Goal: Task Accomplishment & Management: Complete application form

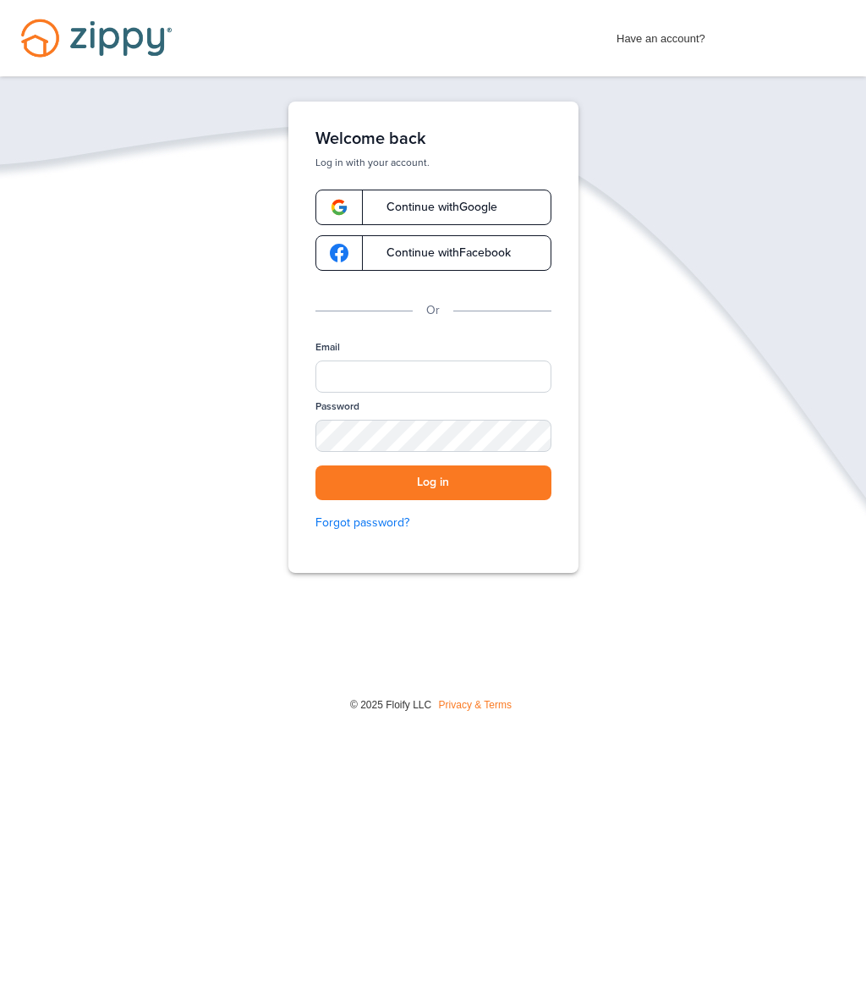
click at [481, 204] on span "Continue with Google" at bounding box center [434, 207] width 128 height 12
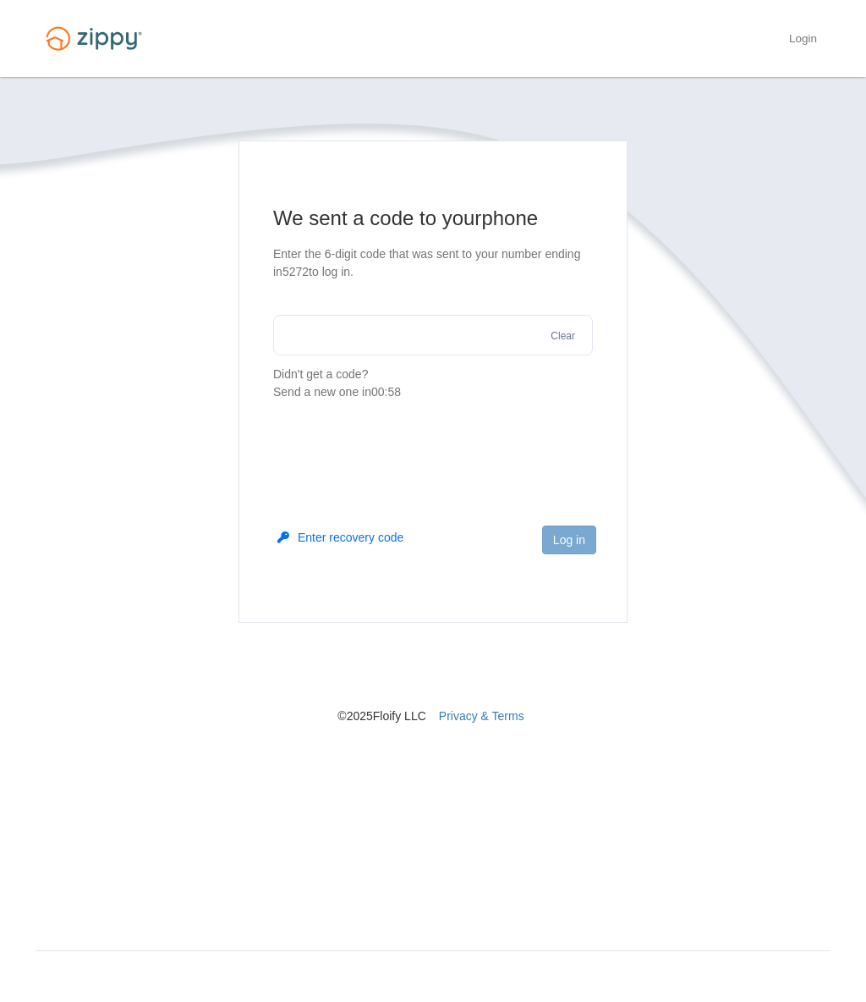
click at [501, 333] on input "text" at bounding box center [433, 335] width 320 height 41
type input "******"
click at [580, 538] on button "Log in" at bounding box center [569, 539] width 54 height 29
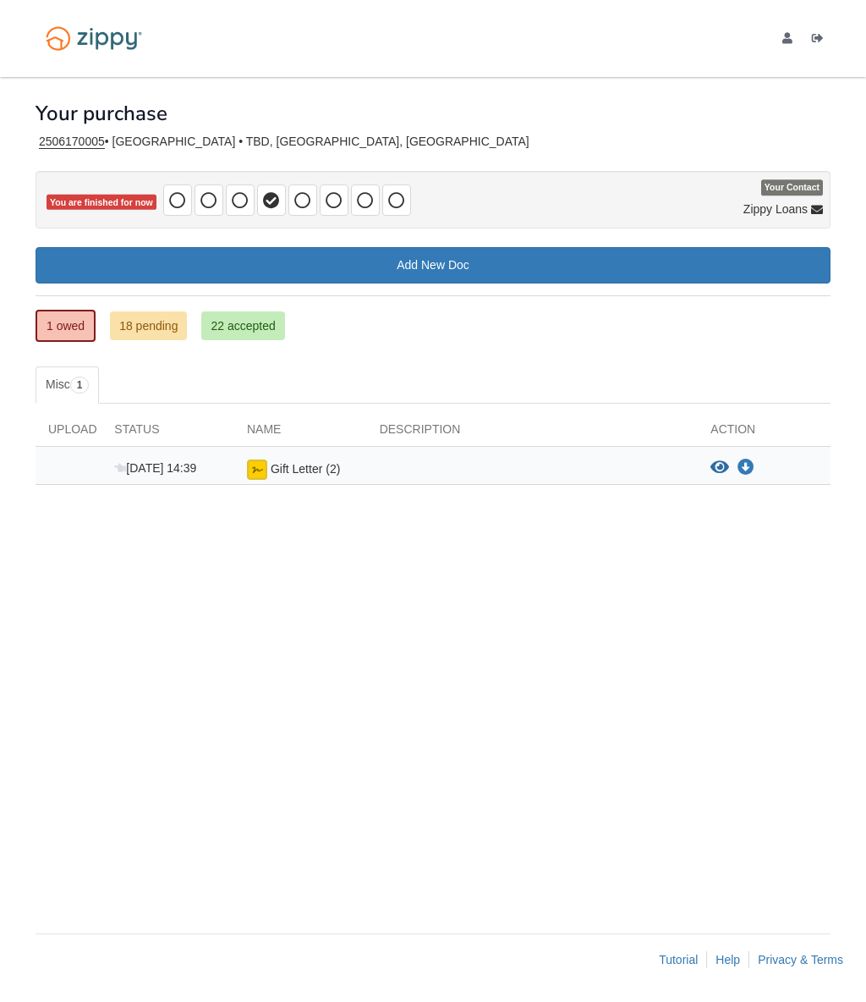
click at [170, 328] on link "18 pending" at bounding box center [148, 325] width 77 height 29
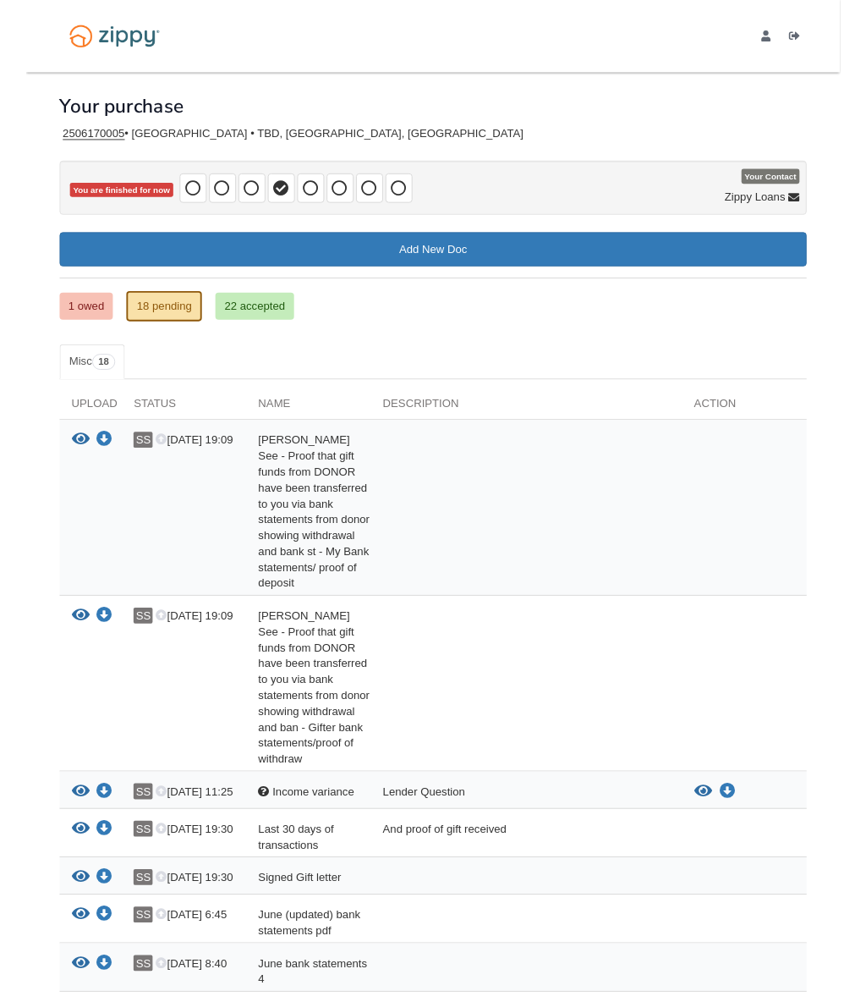
scroll to position [64, 0]
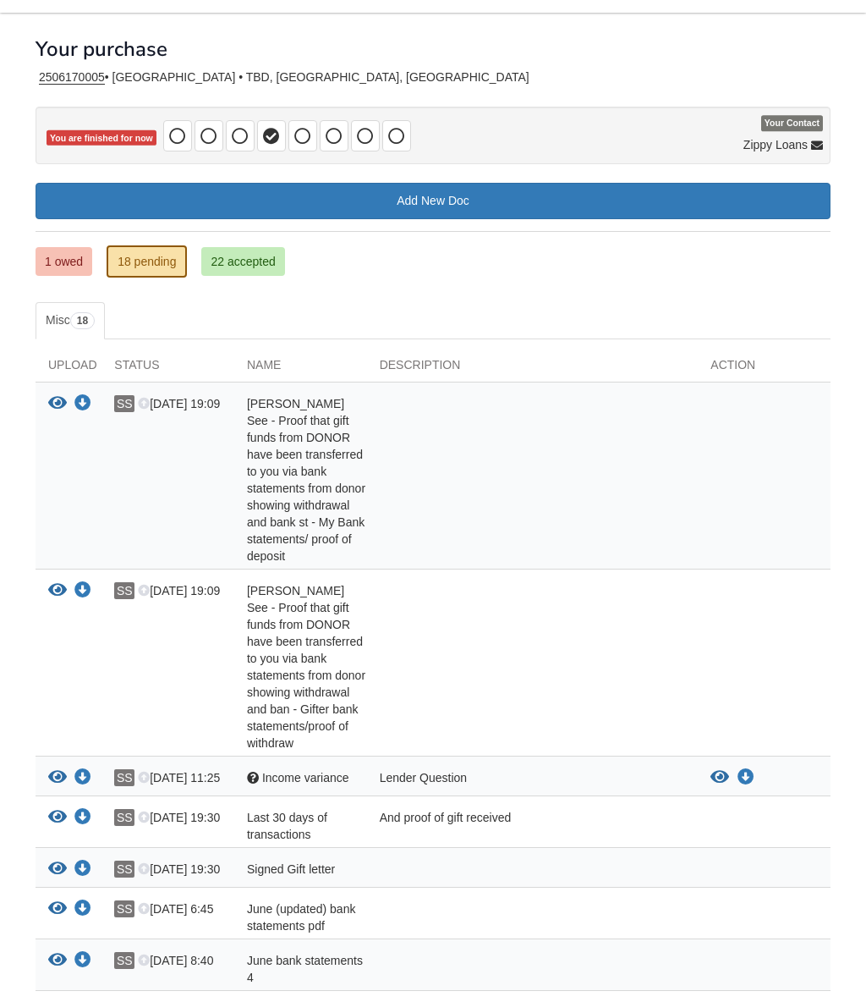
click at [217, 247] on link "22 accepted" at bounding box center [242, 261] width 83 height 29
click at [222, 247] on link "22 accepted" at bounding box center [242, 261] width 83 height 29
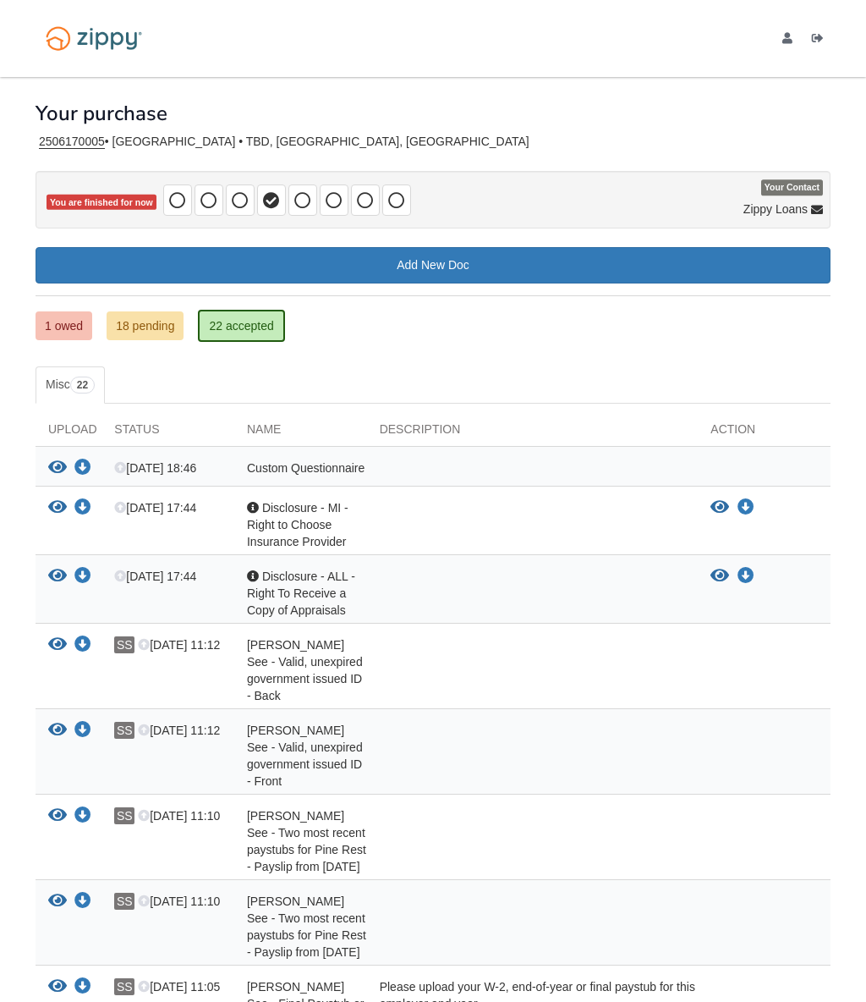
click at [124, 316] on link "18 pending" at bounding box center [145, 325] width 77 height 29
click at [124, 321] on link "18 pending" at bounding box center [145, 325] width 77 height 29
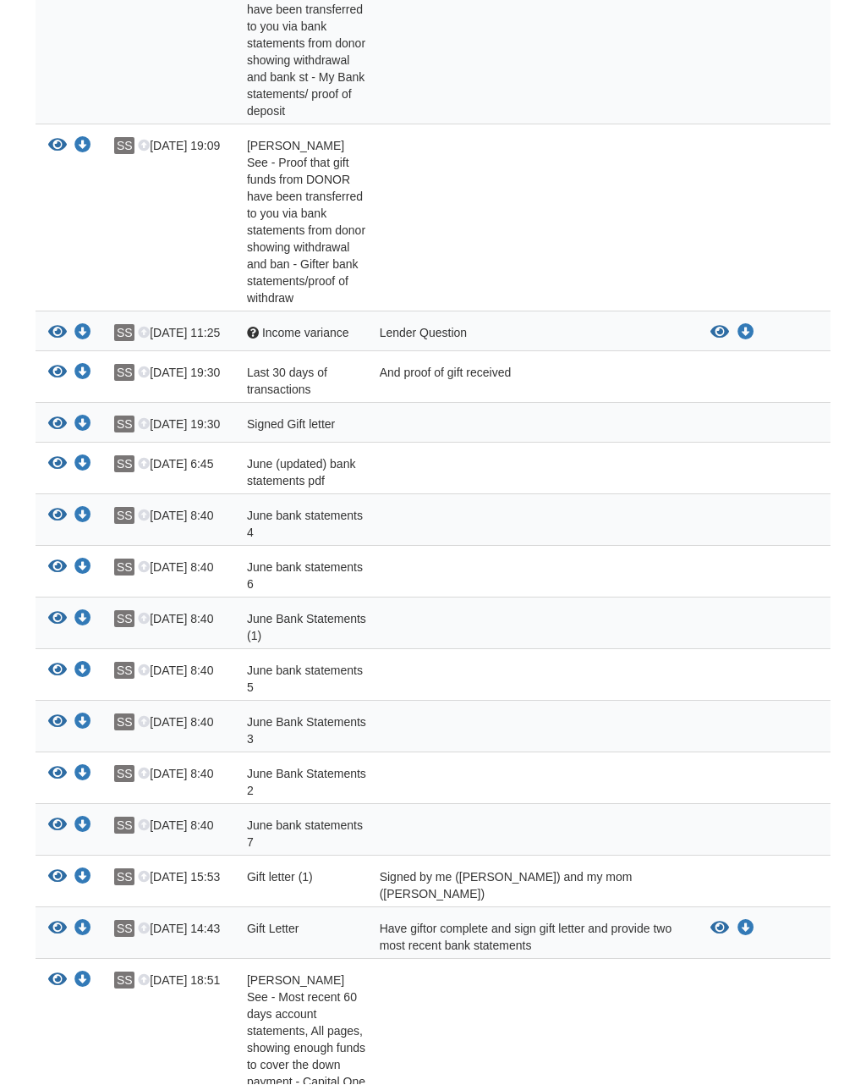
scroll to position [509, 0]
click at [714, 458] on div at bounding box center [764, 472] width 133 height 34
click at [51, 454] on icon "View June (updated) bank statements pdf" at bounding box center [57, 462] width 19 height 17
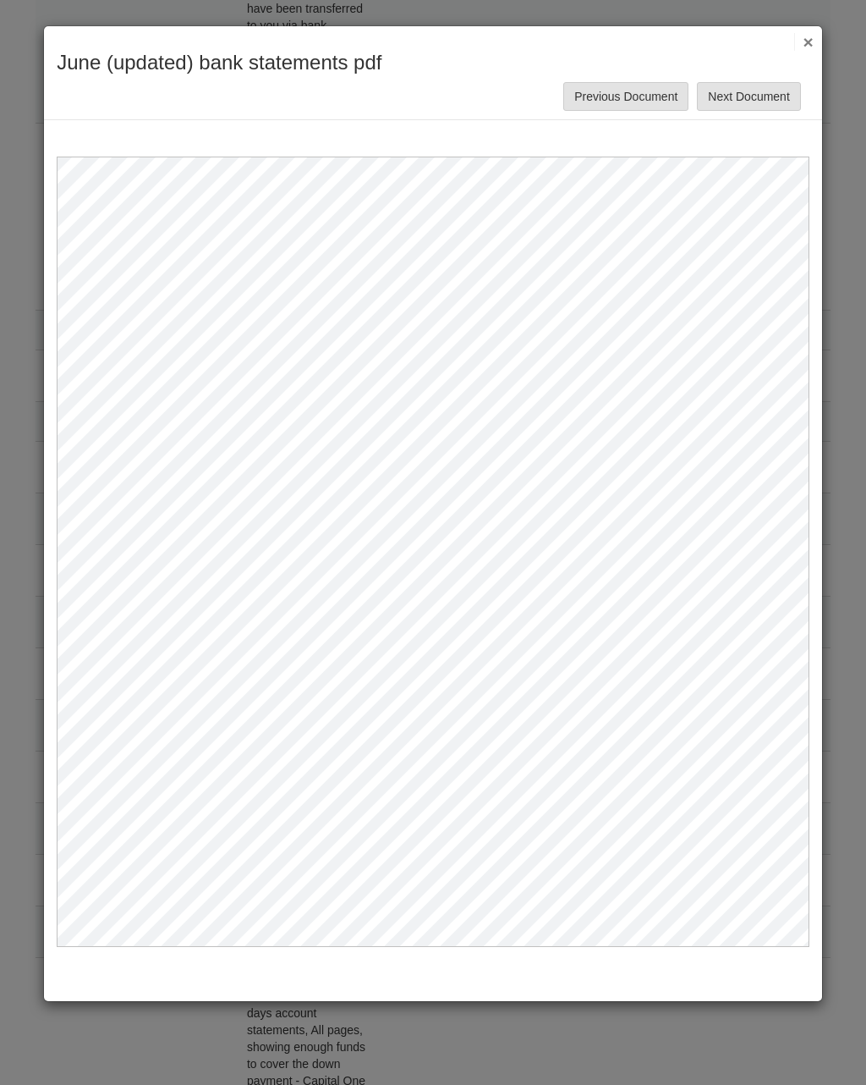
click at [778, 85] on button "Next Document" at bounding box center [748, 96] width 103 height 29
click at [766, 98] on button "Next Document" at bounding box center [748, 96] width 103 height 29
click at [651, 107] on button "Previous Document" at bounding box center [625, 96] width 125 height 29
click at [807, 41] on button "×" at bounding box center [803, 42] width 19 height 18
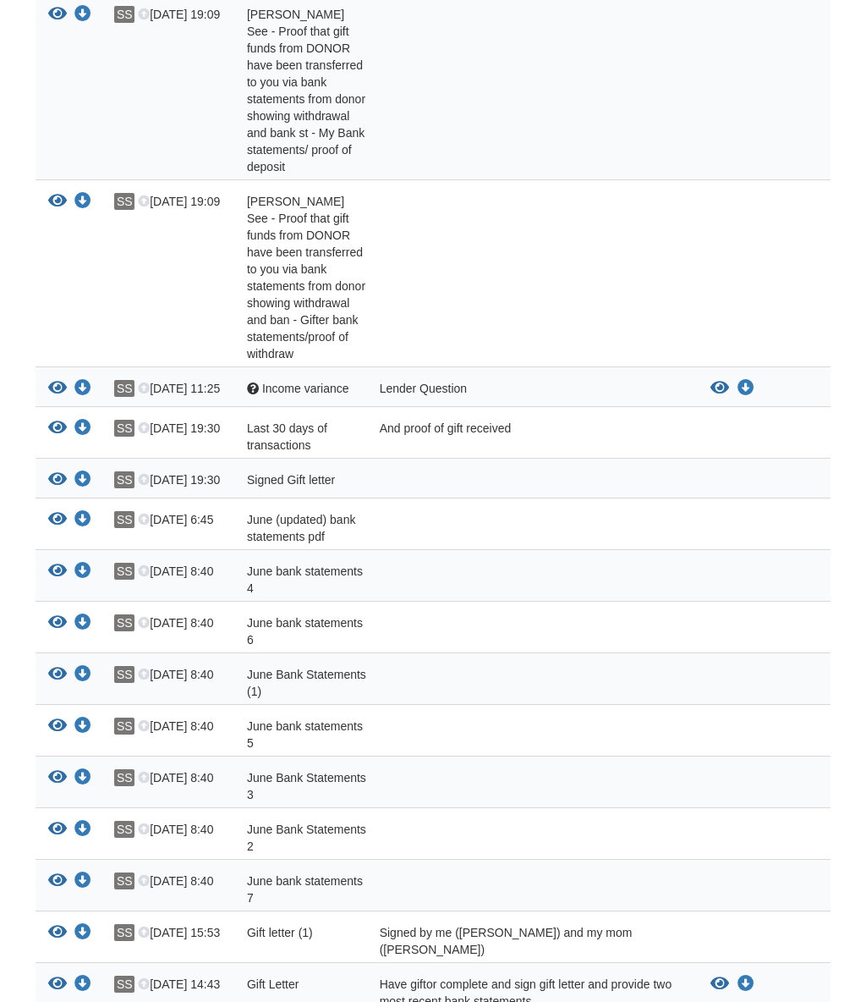
scroll to position [453, 0]
click at [596, 313] on div at bounding box center [533, 278] width 332 height 169
click at [54, 195] on icon "View Sidney See - Proof that gift funds from DONOR have been transferred to you…" at bounding box center [57, 202] width 19 height 17
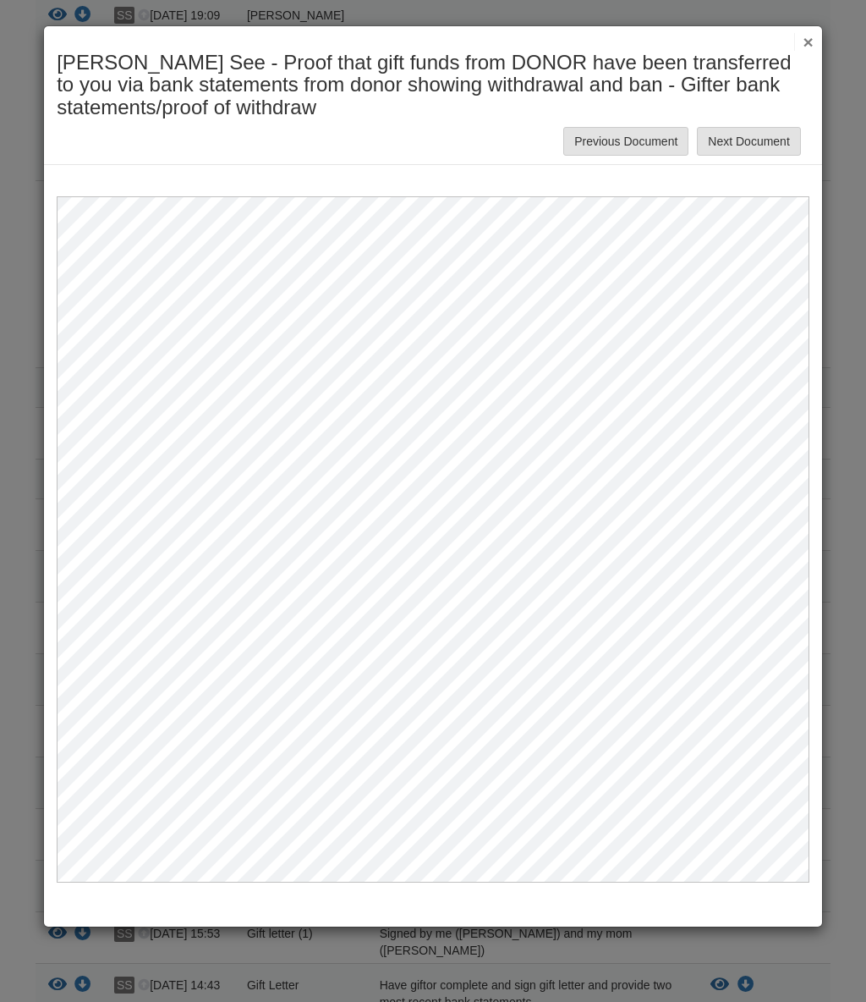
click at [738, 145] on button "Next Document" at bounding box center [748, 141] width 103 height 29
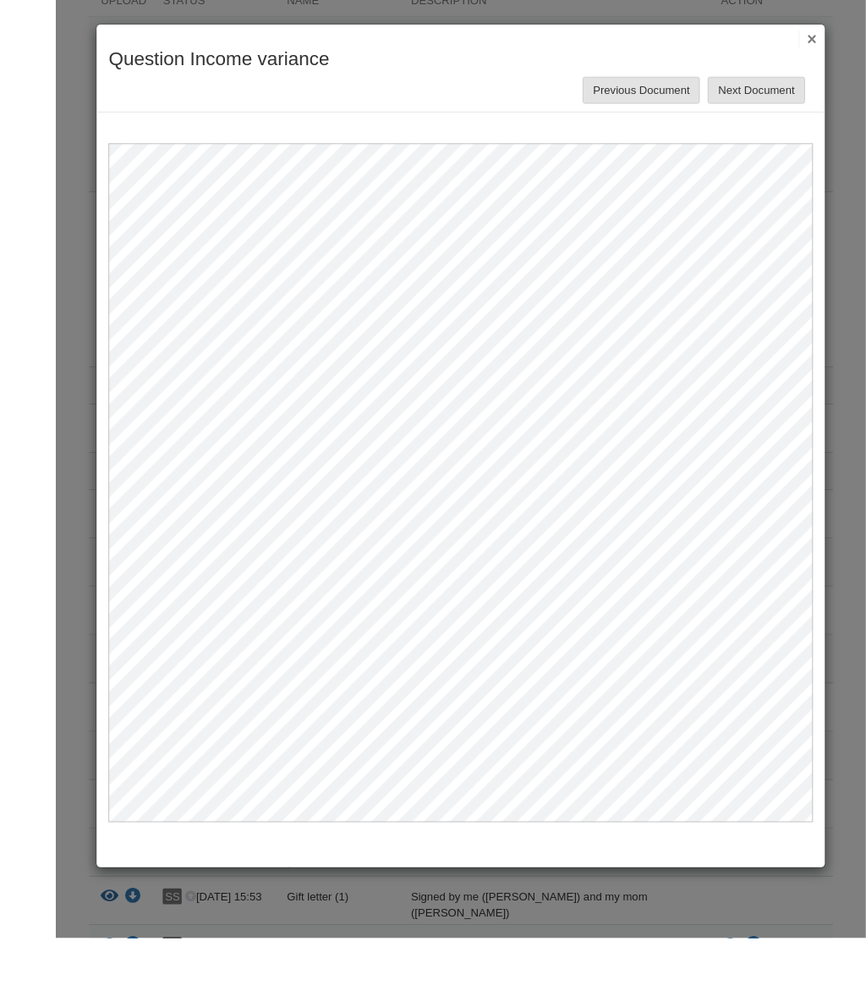
scroll to position [448, 0]
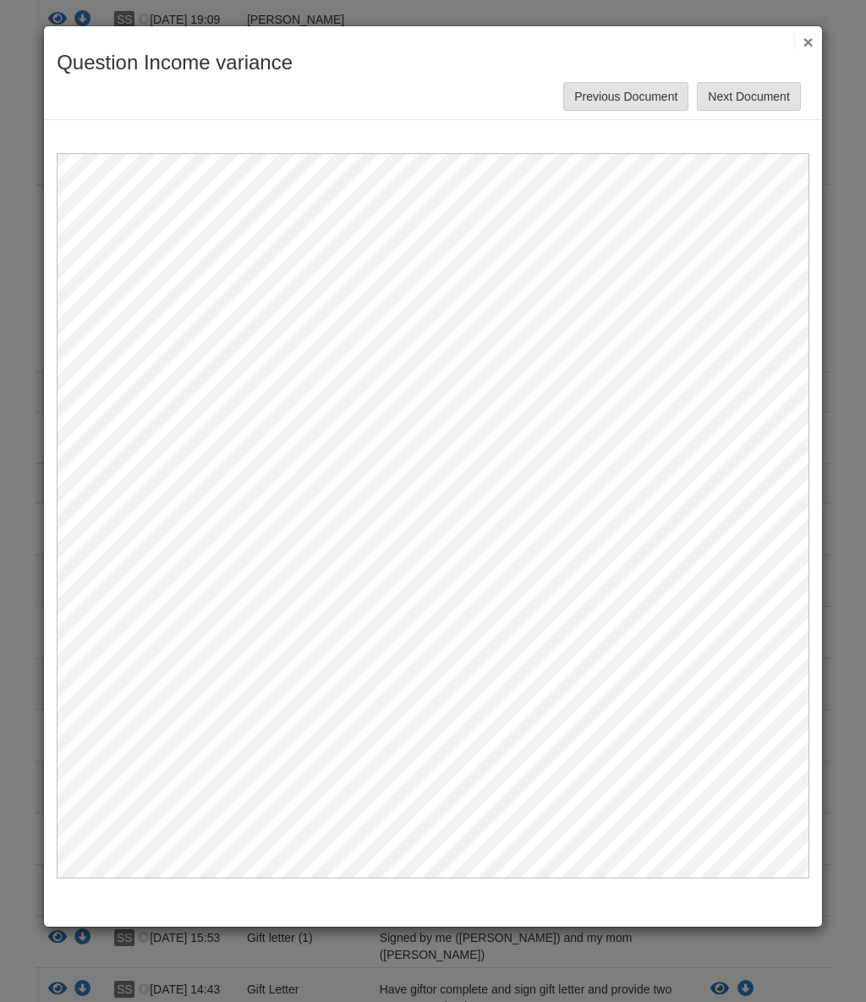
click at [800, 38] on button "×" at bounding box center [803, 42] width 19 height 18
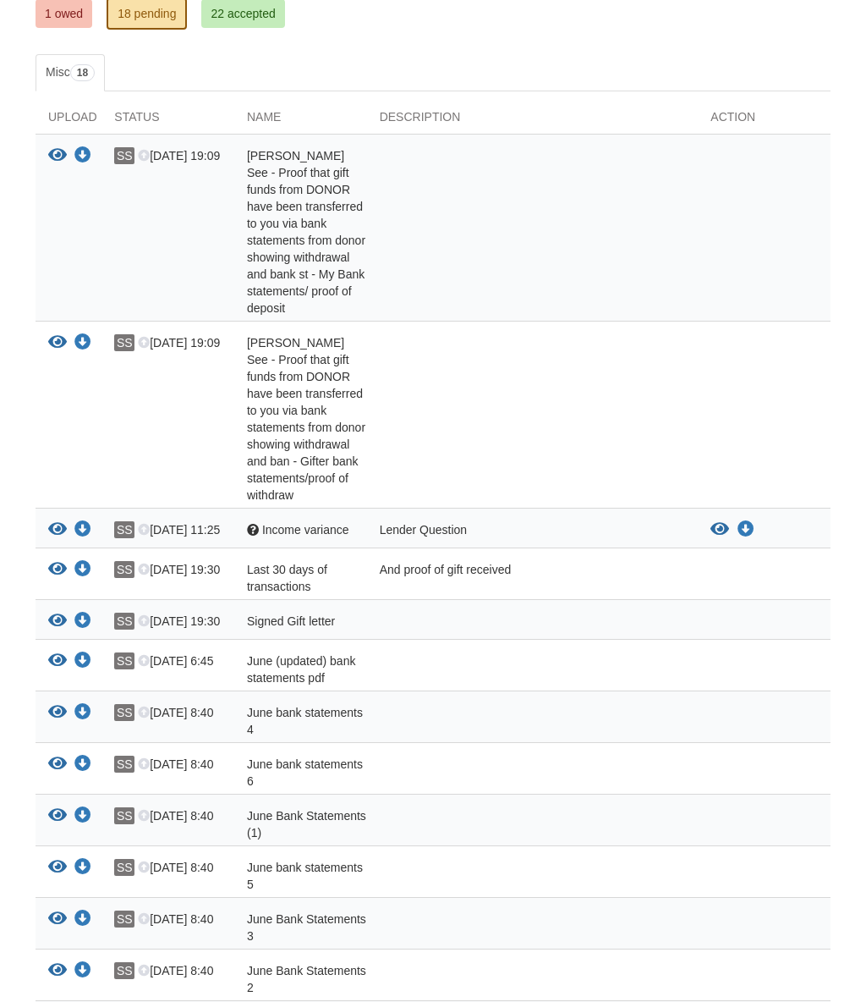
scroll to position [307, 0]
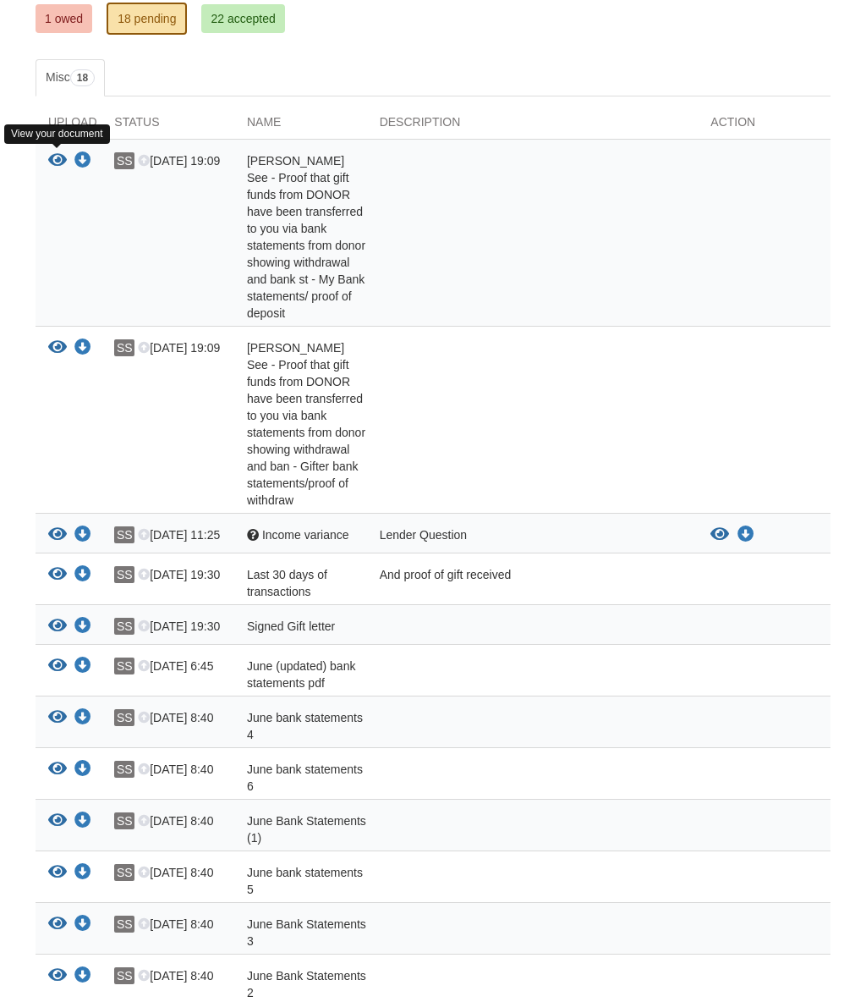
click at [49, 162] on icon "View Sidney See - Proof that gift funds from DONOR have been transferred to you…" at bounding box center [57, 160] width 19 height 17
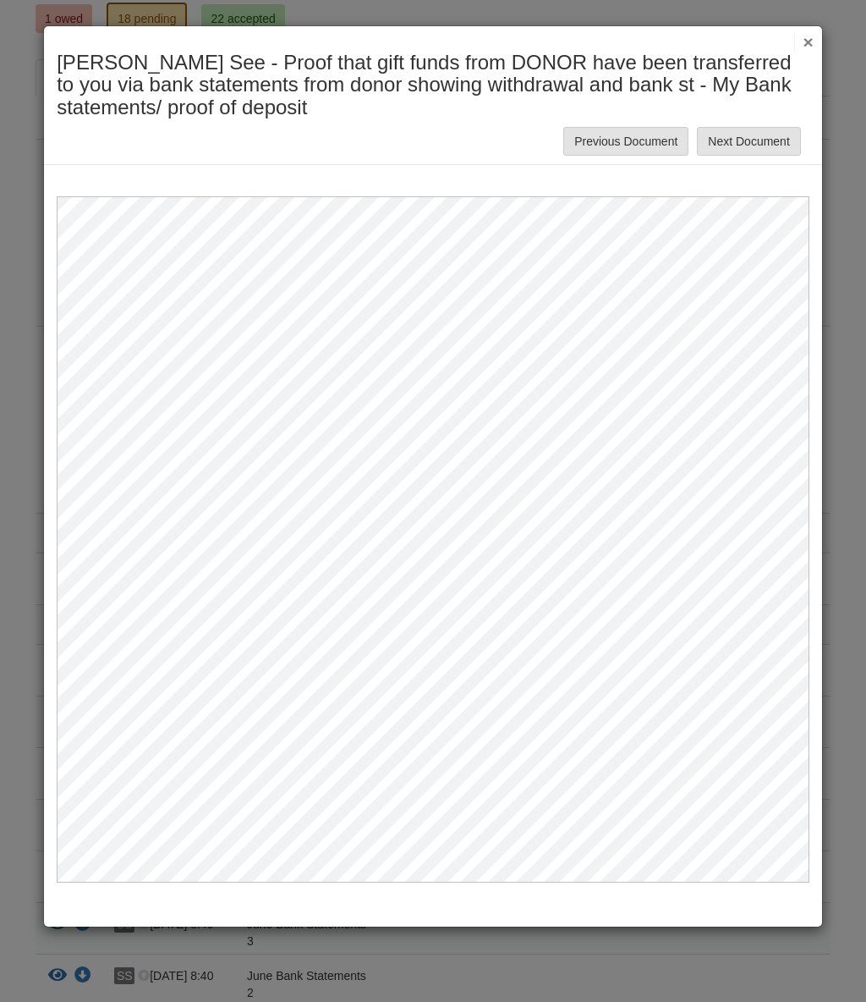
click at [802, 64] on h2 "[PERSON_NAME] See - Proof that gift funds from DONOR have been transferred to y…" at bounding box center [433, 85] width 753 height 67
click at [814, 51] on button "×" at bounding box center [803, 42] width 19 height 18
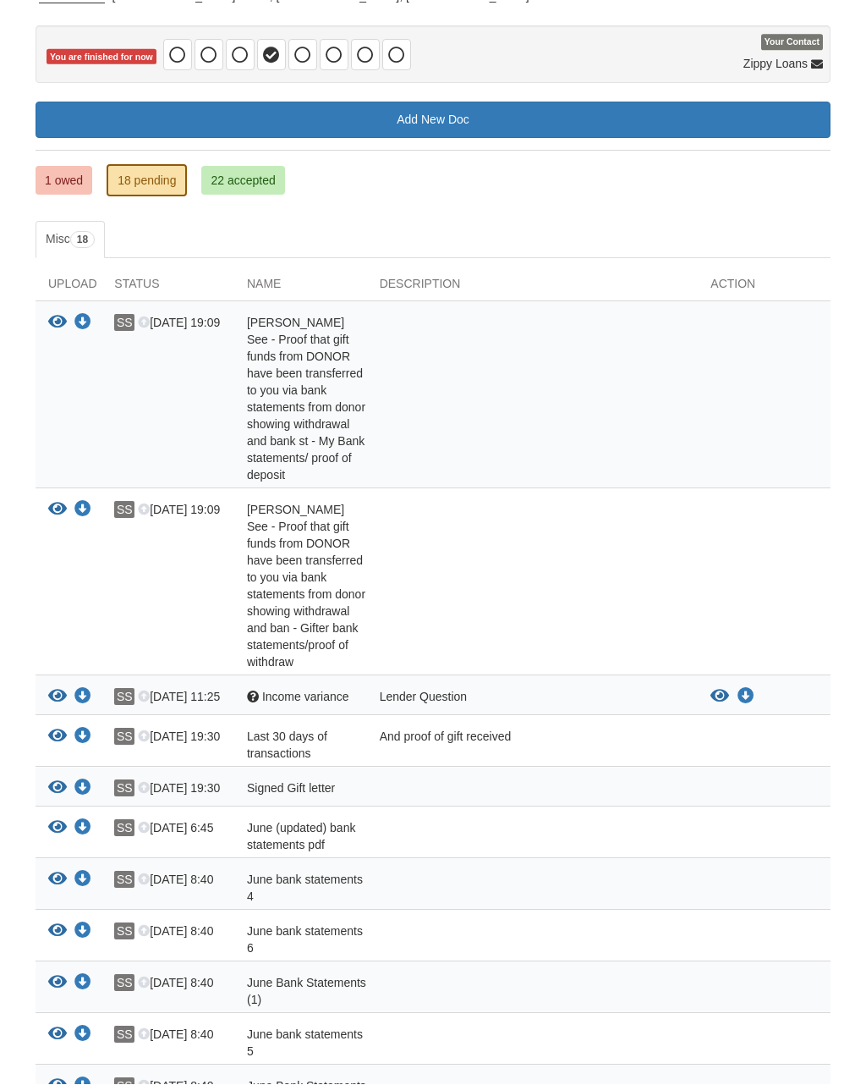
scroll to position [145, 0]
click at [81, 835] on icon "Download June (updated) bank statements pdf" at bounding box center [82, 827] width 17 height 17
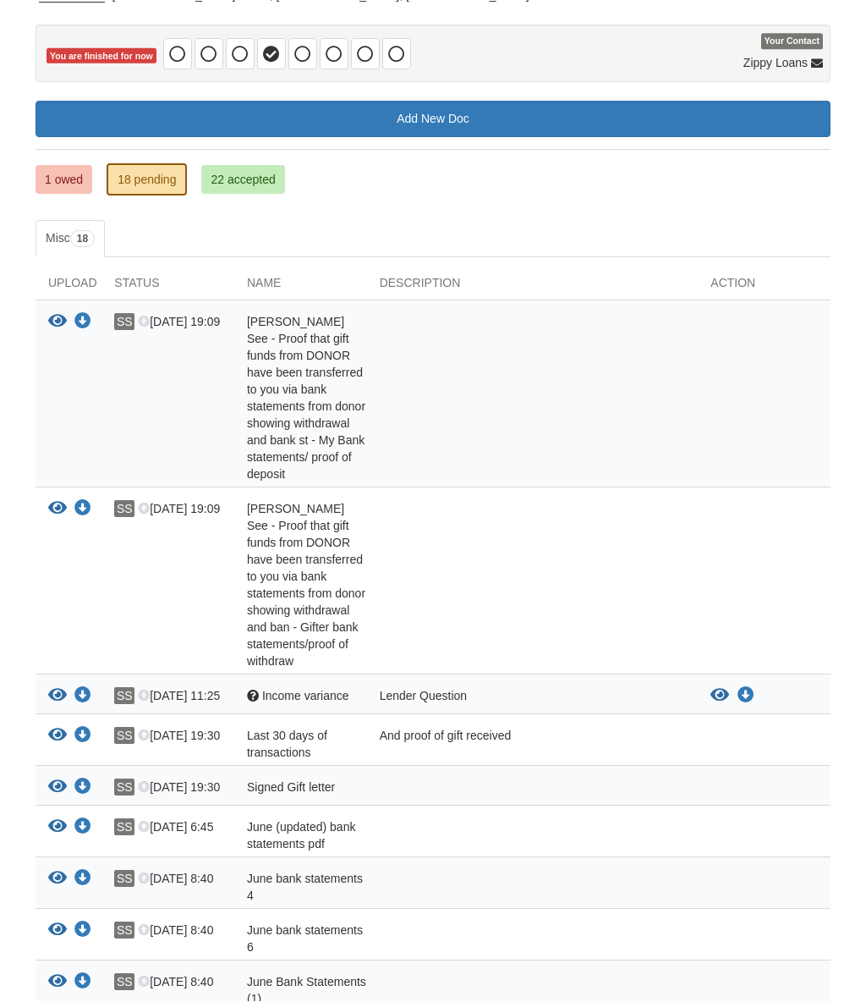
scroll to position [228, 0]
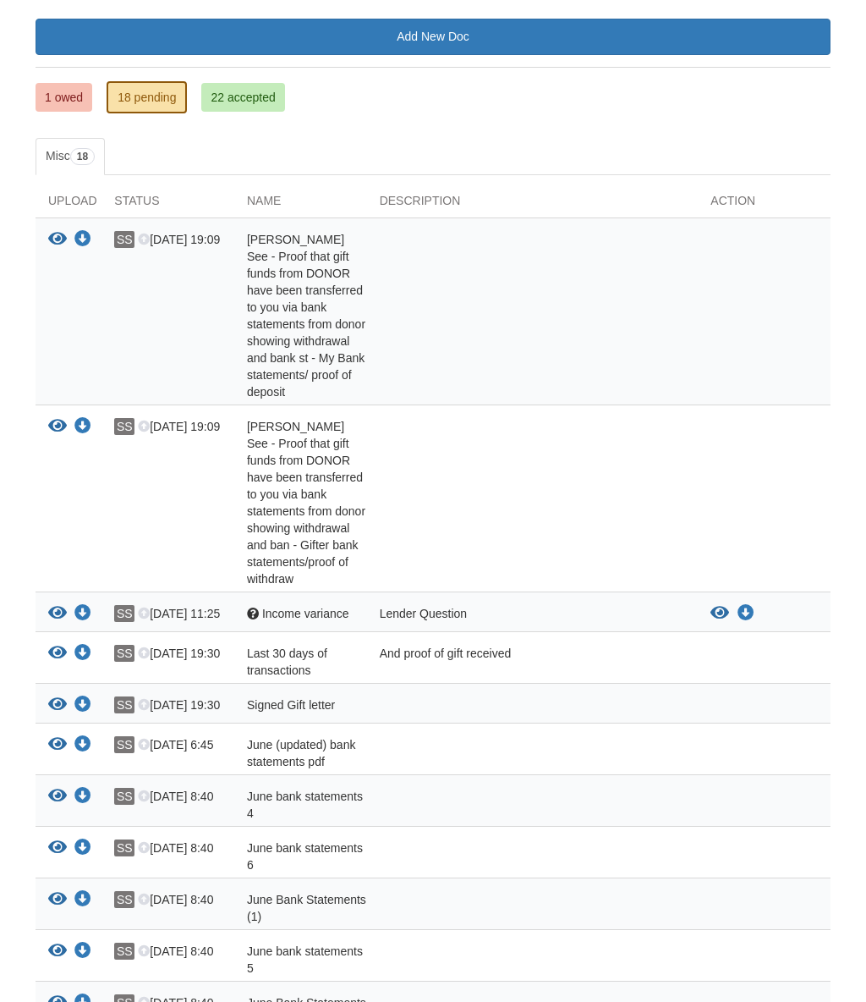
click at [87, 739] on icon "Download June (updated) bank statements pdf" at bounding box center [82, 744] width 17 height 17
click at [90, 738] on icon "Download June (updated) bank statements pdf" at bounding box center [82, 744] width 17 height 17
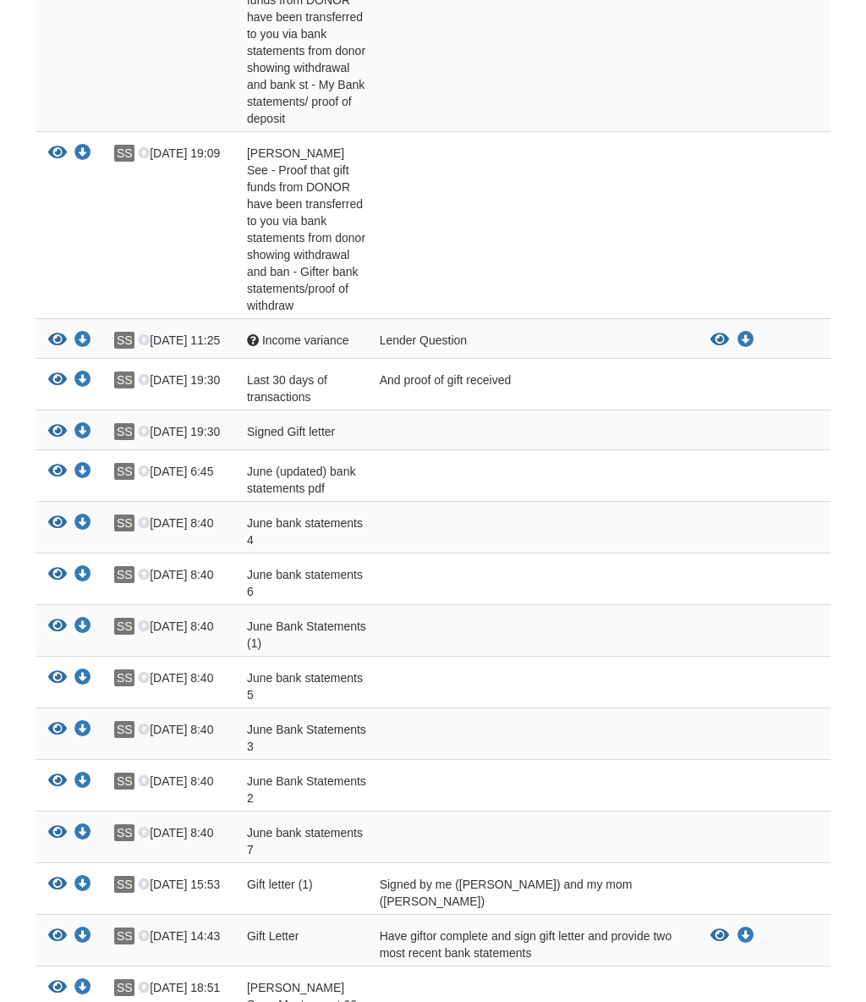
scroll to position [544, 0]
click at [60, 464] on icon "View June (updated) bank statements pdf" at bounding box center [57, 471] width 19 height 17
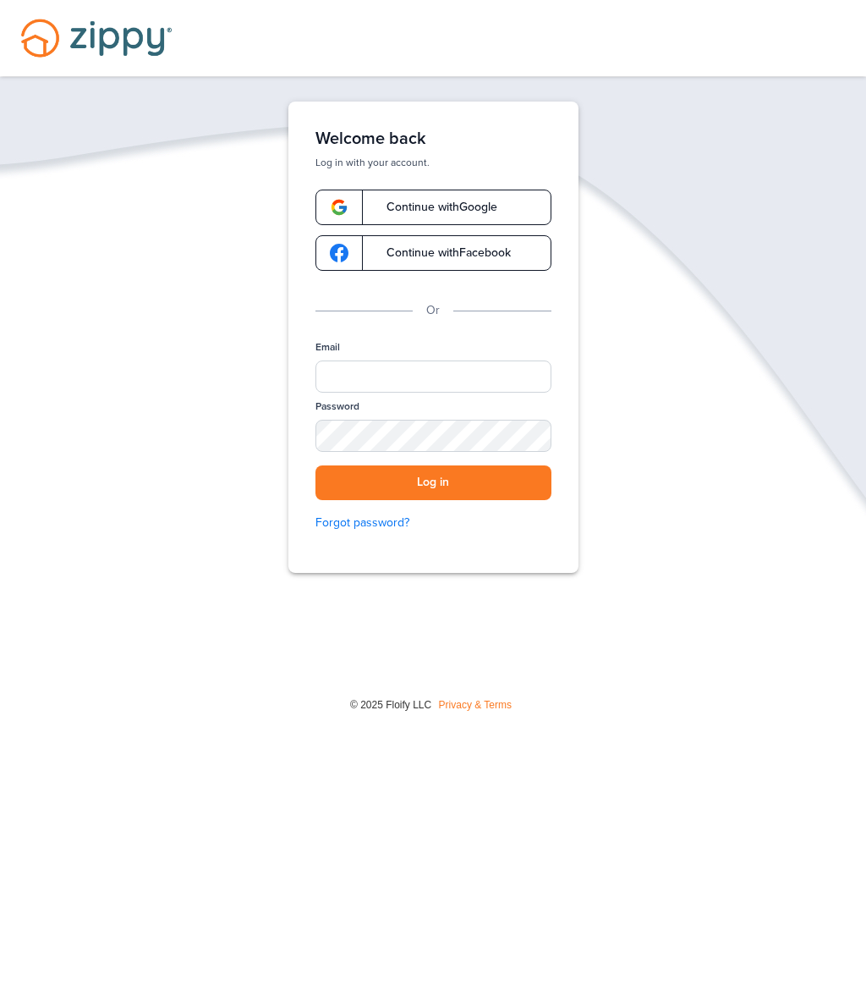
click at [511, 202] on link "Continue with Google" at bounding box center [434, 208] width 236 height 36
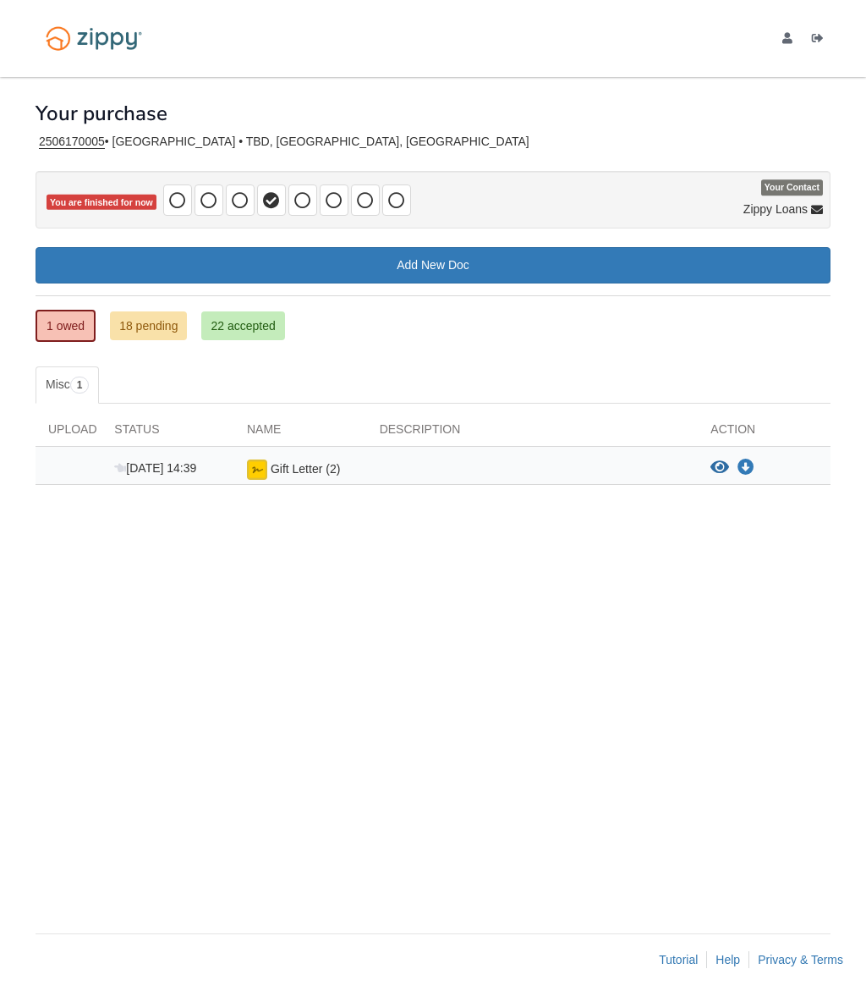
click at [176, 311] on link "18 pending" at bounding box center [148, 325] width 77 height 29
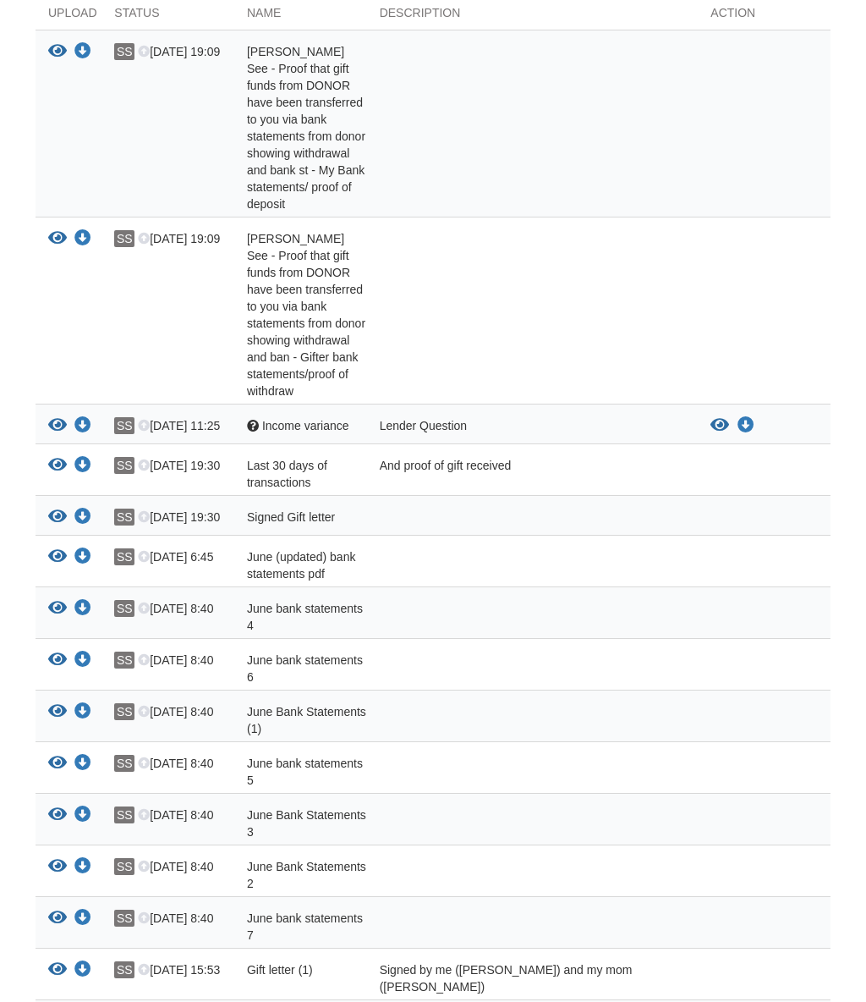
scroll to position [414, 0]
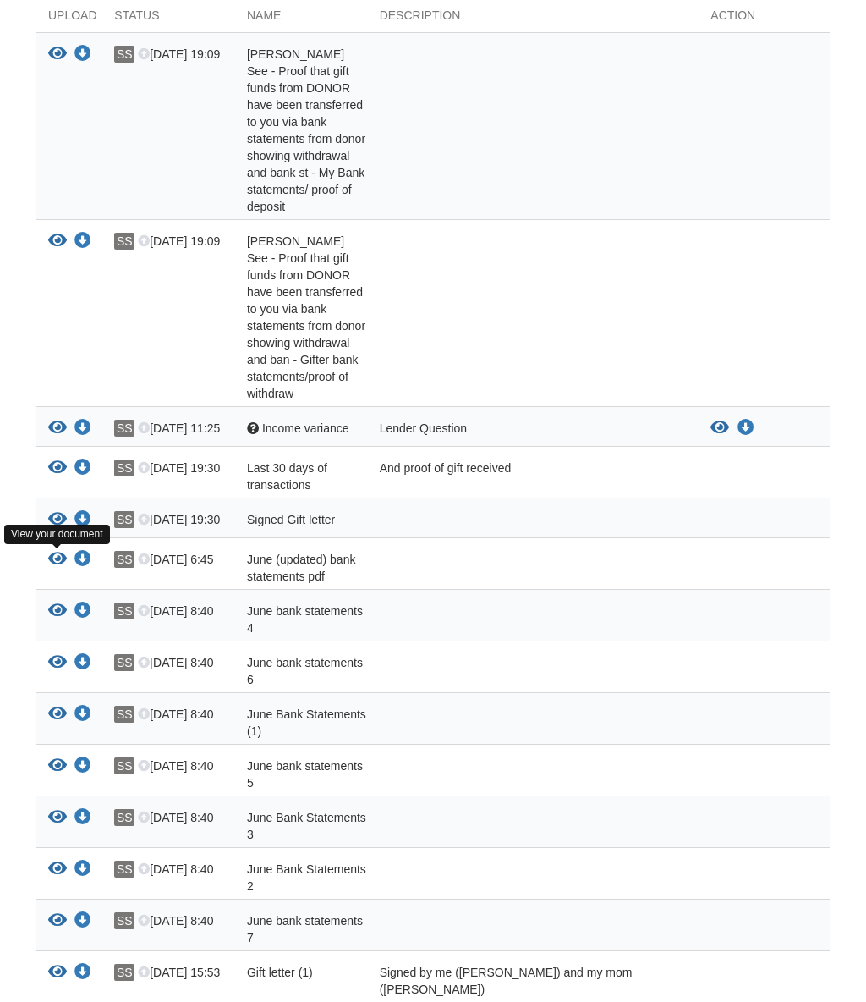
click at [55, 562] on icon "View June (updated) bank statements pdf" at bounding box center [57, 559] width 19 height 17
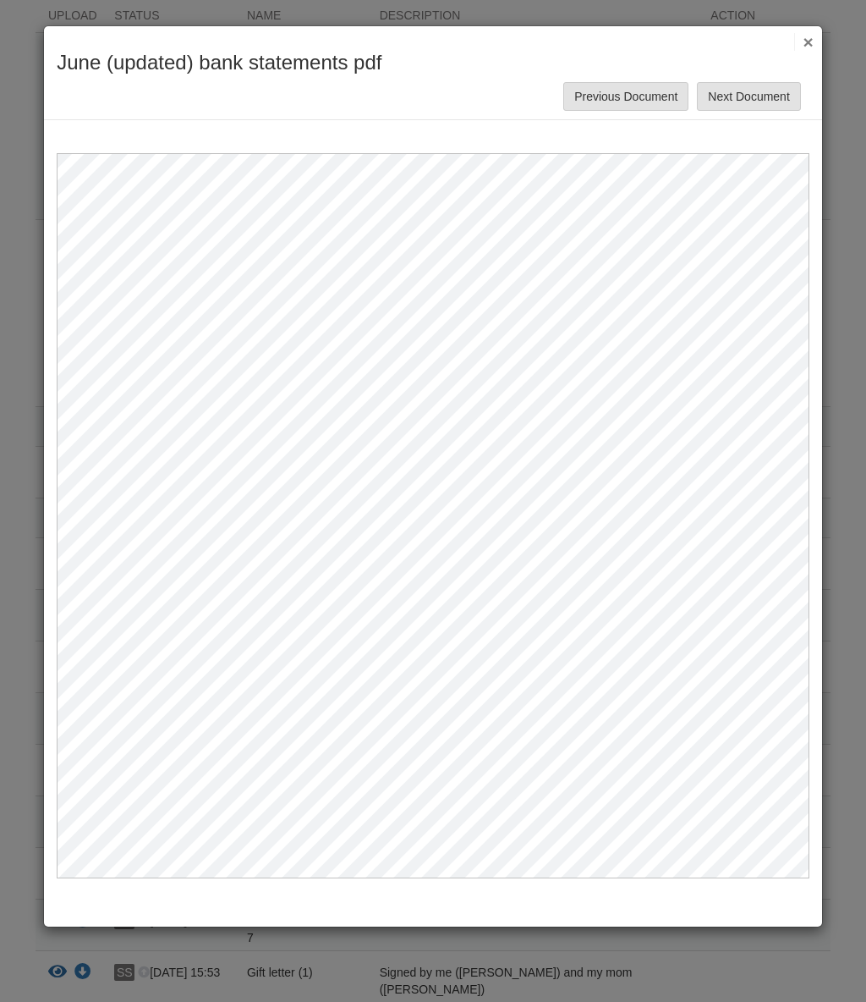
click at [745, 101] on button "Next Document" at bounding box center [748, 96] width 103 height 29
click at [640, 108] on button "Previous Document" at bounding box center [625, 96] width 125 height 29
click at [811, 41] on button "×" at bounding box center [803, 42] width 19 height 18
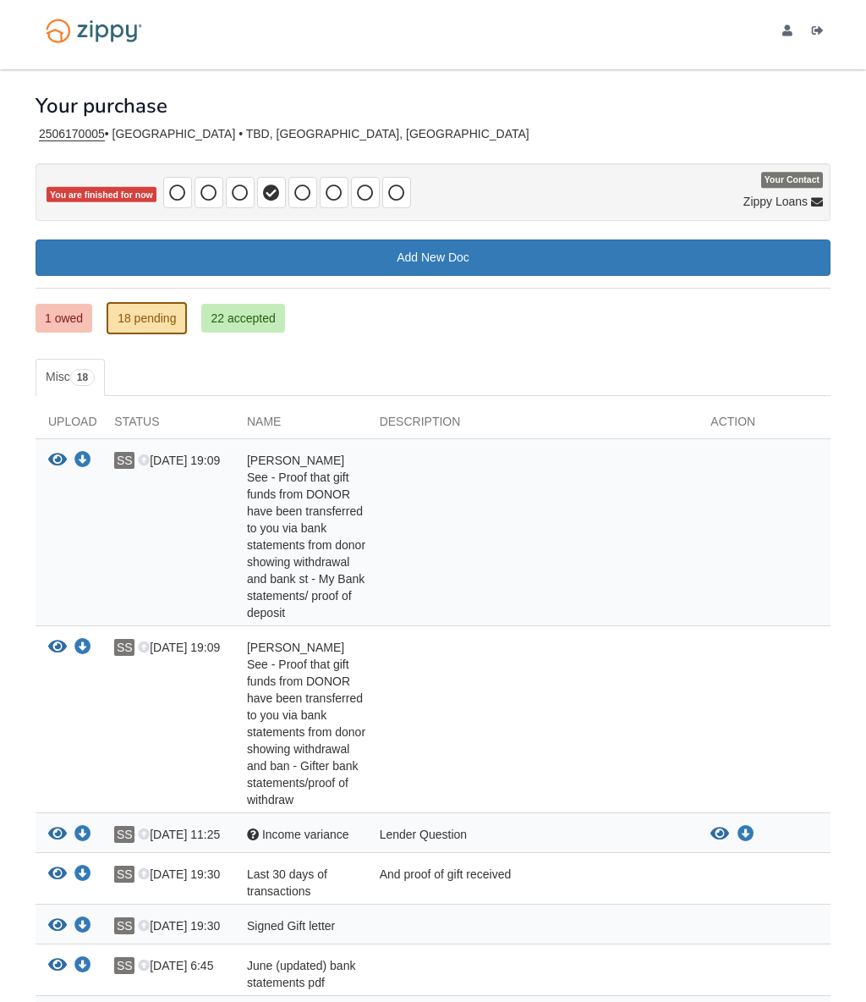
scroll to position [8, 0]
click at [578, 254] on link "Add New Doc" at bounding box center [433, 257] width 795 height 36
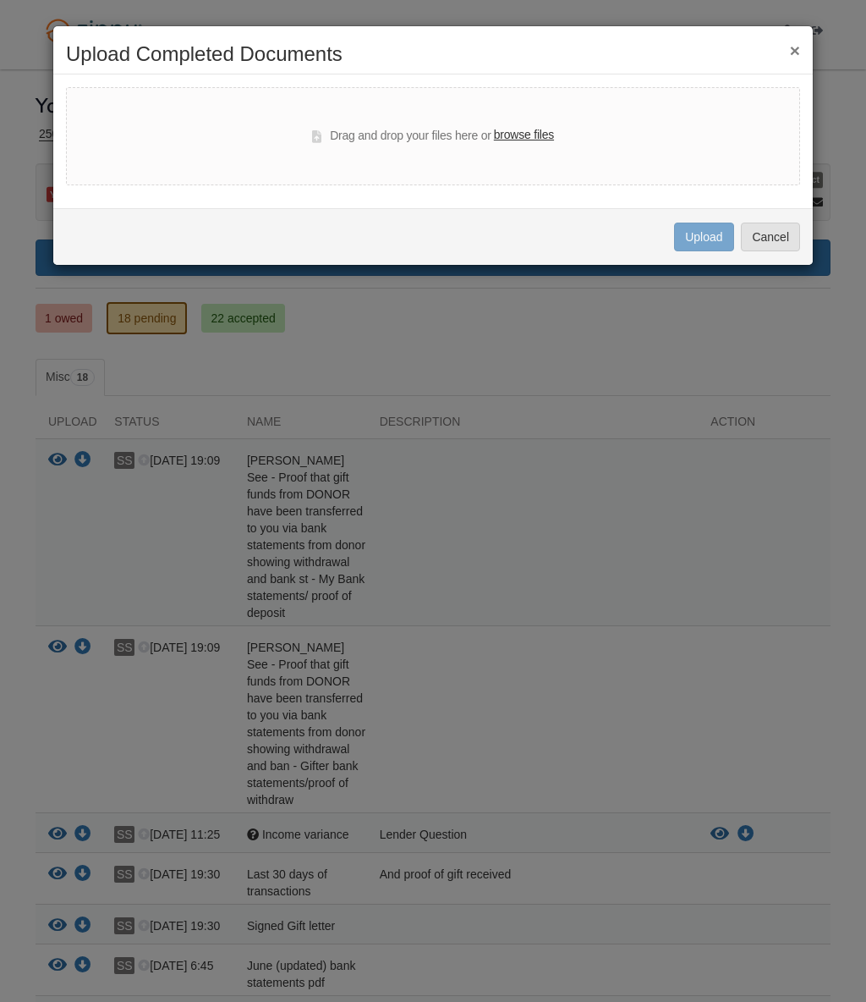
click at [616, 133] on div "Drag and drop your files here or browse files" at bounding box center [433, 136] width 734 height 98
click at [545, 128] on label "browse files" at bounding box center [524, 135] width 60 height 19
click at [0, 0] on input "browse files" at bounding box center [0, 0] width 0 height 0
select select "****"
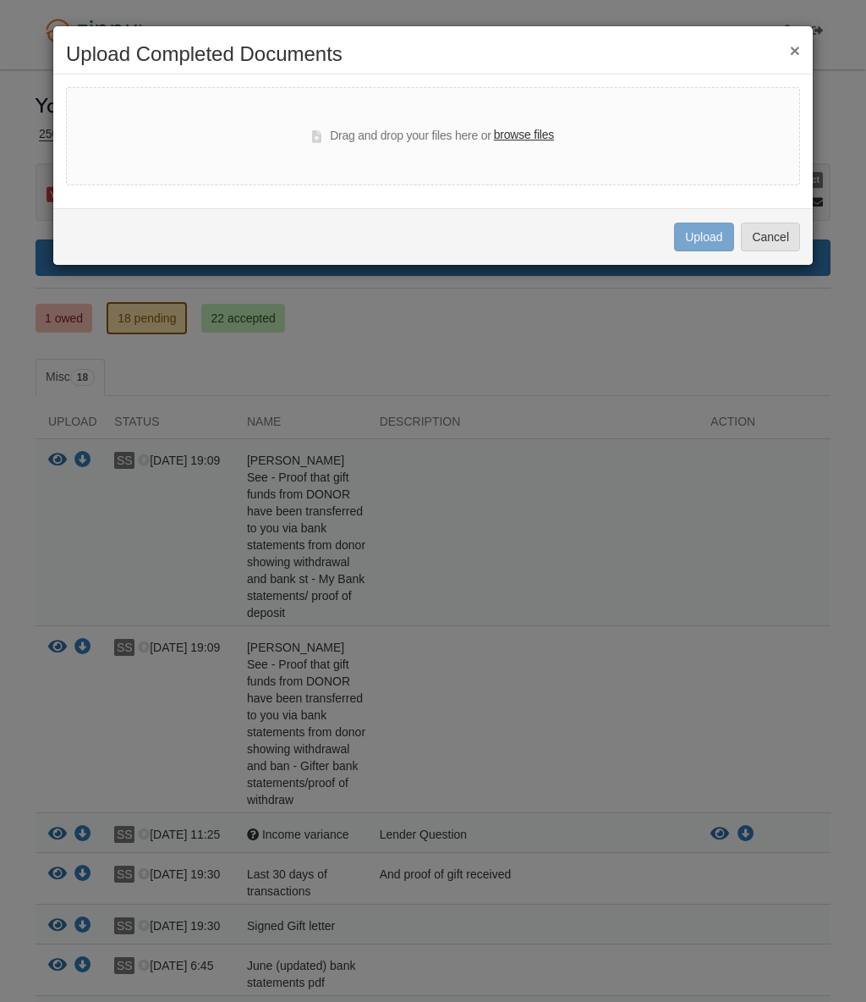
select select "****"
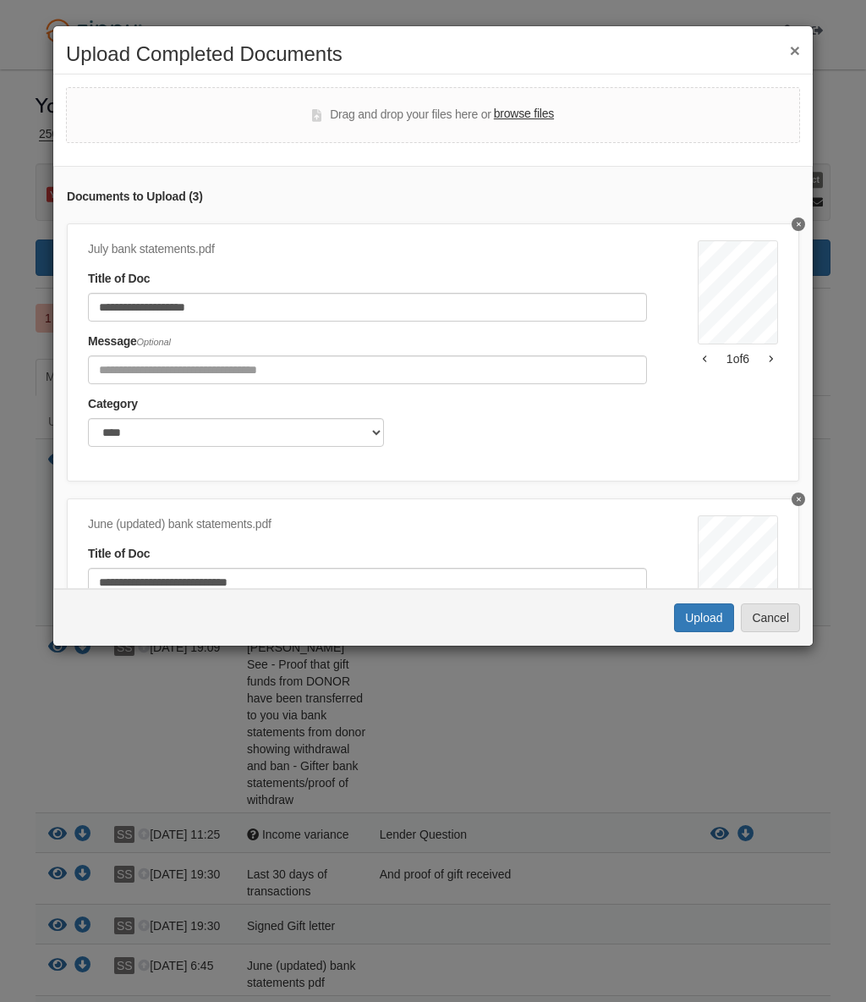
scroll to position [0, 0]
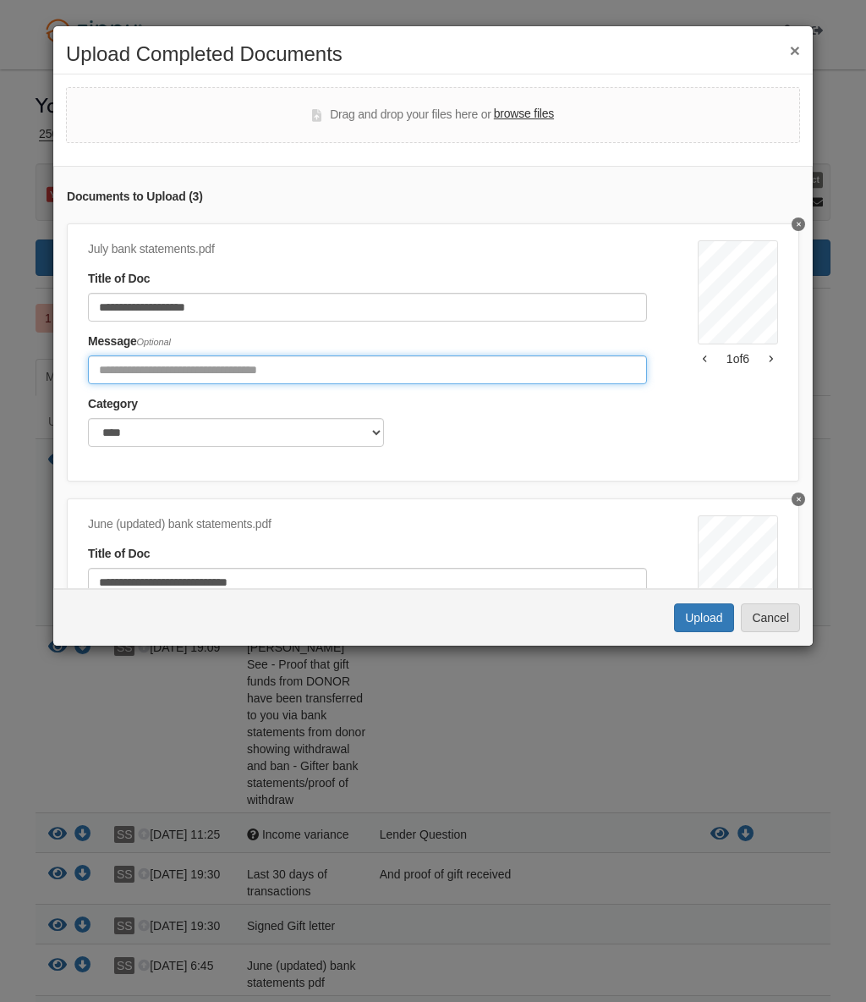
click at [343, 367] on input "Include any comments on this document" at bounding box center [367, 369] width 559 height 29
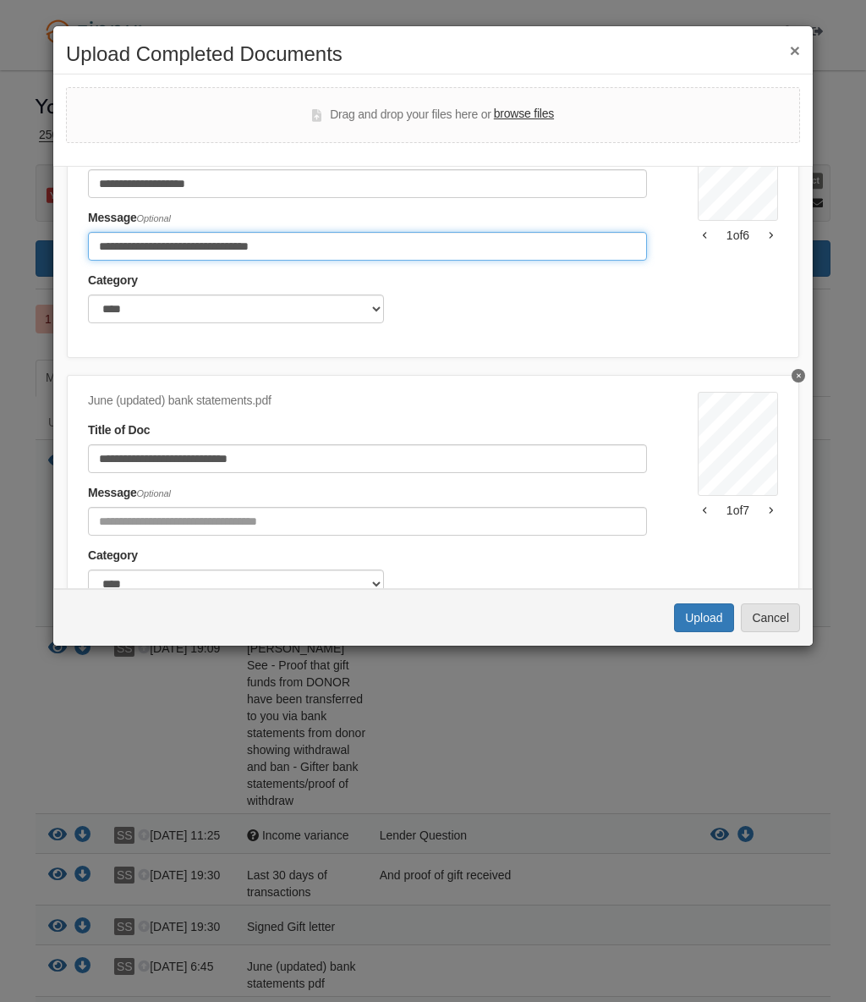
scroll to position [137, 0]
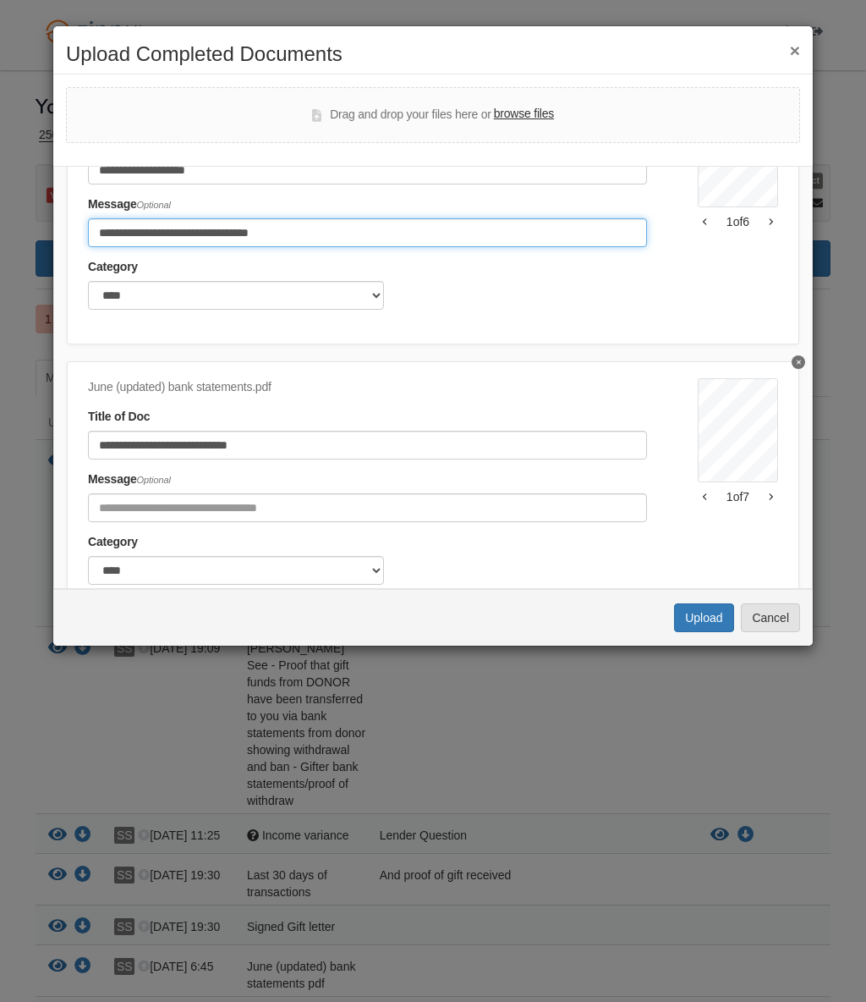
type input "**********"
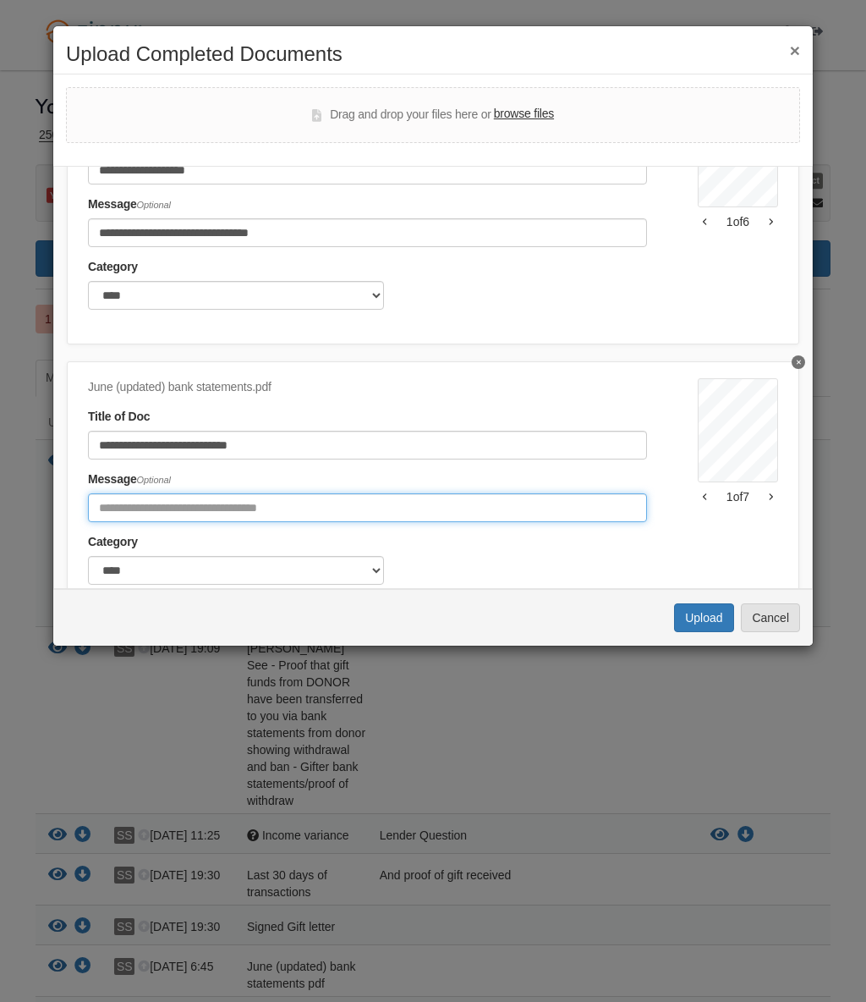
click at [96, 498] on input "Include any comments on this document" at bounding box center [367, 507] width 559 height 29
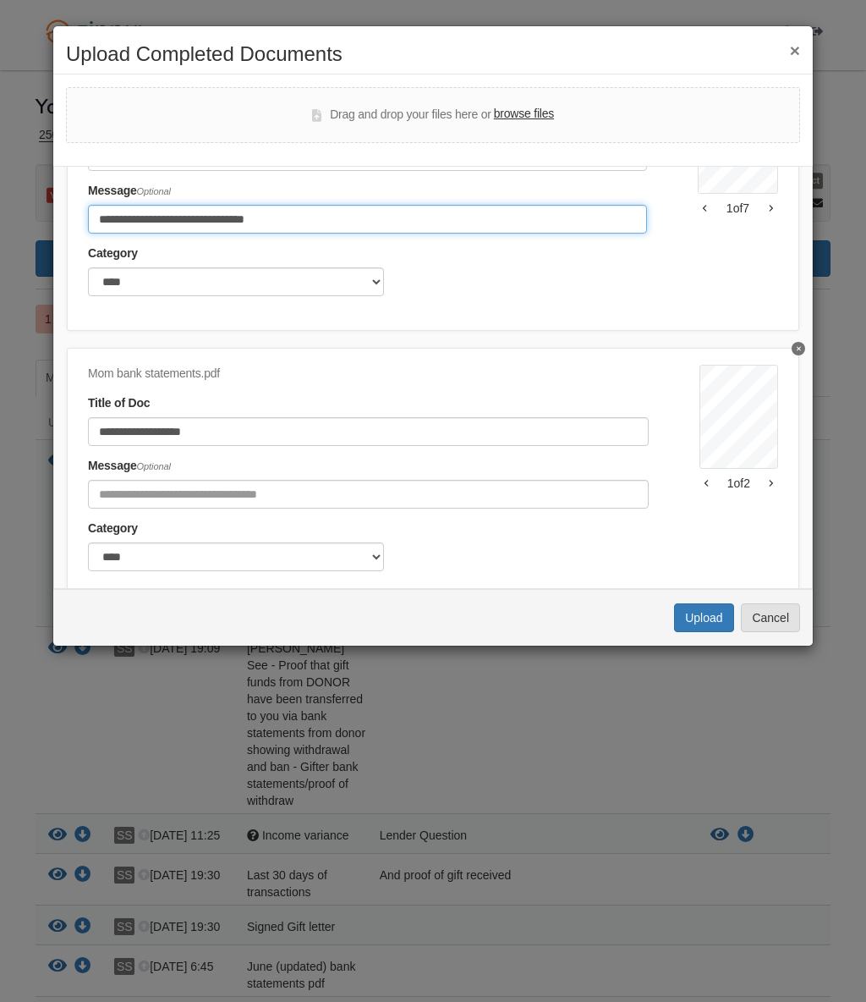
scroll to position [435, 0]
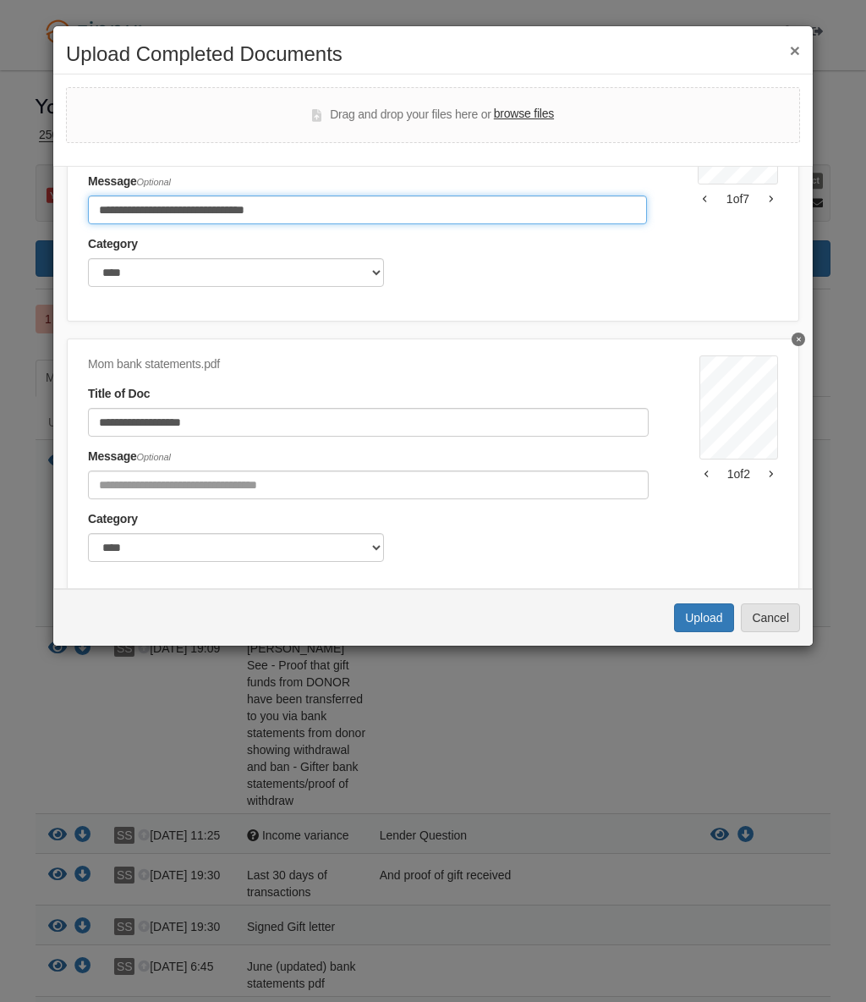
type input "**********"
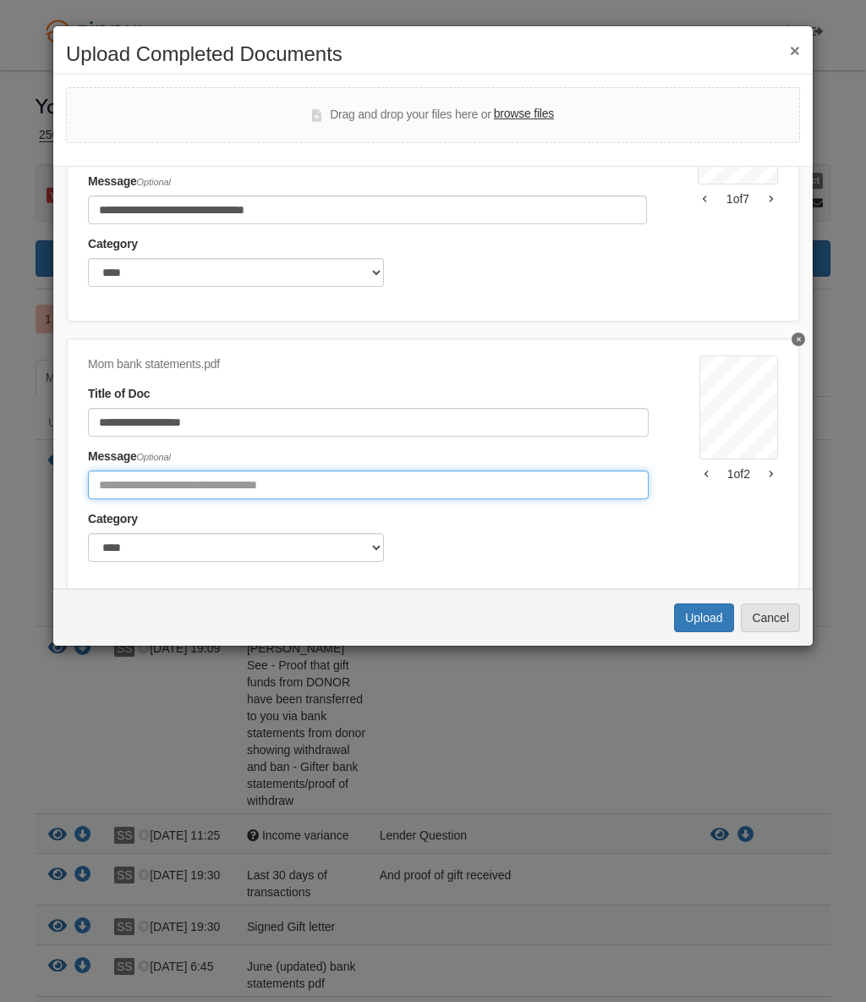
click at [111, 470] on input "Include any comments on this document" at bounding box center [368, 484] width 561 height 29
type input "**********"
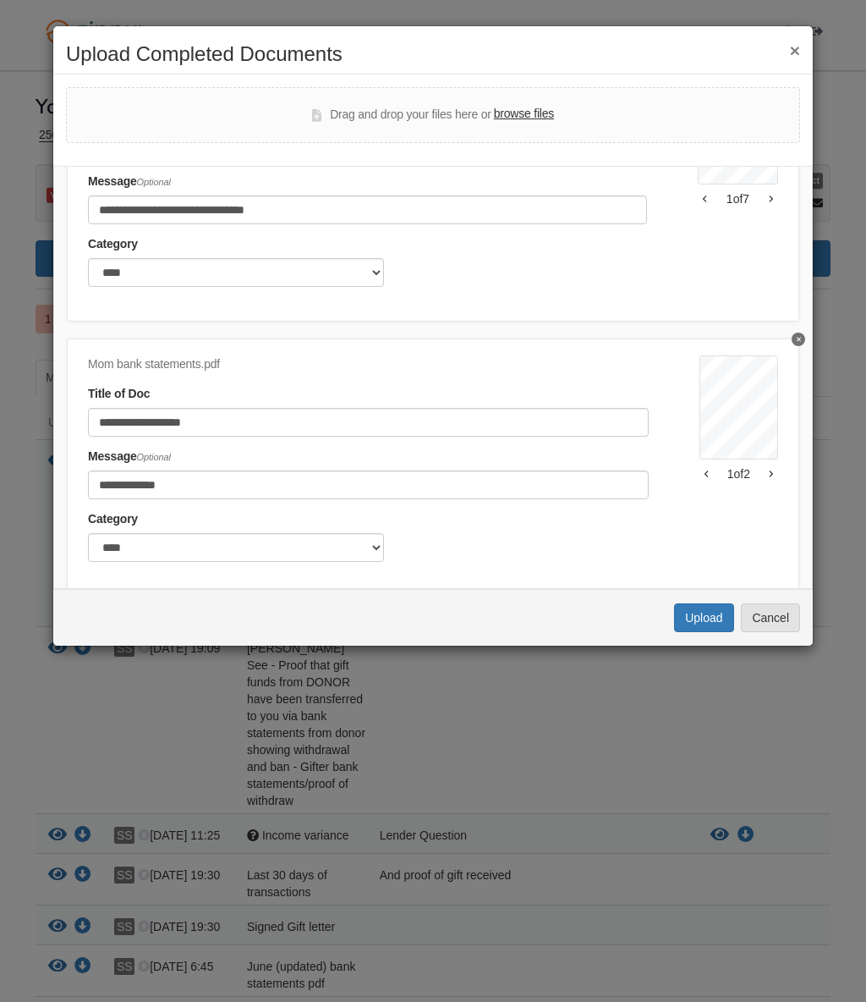
click at [549, 448] on div "**********" at bounding box center [368, 474] width 561 height 52
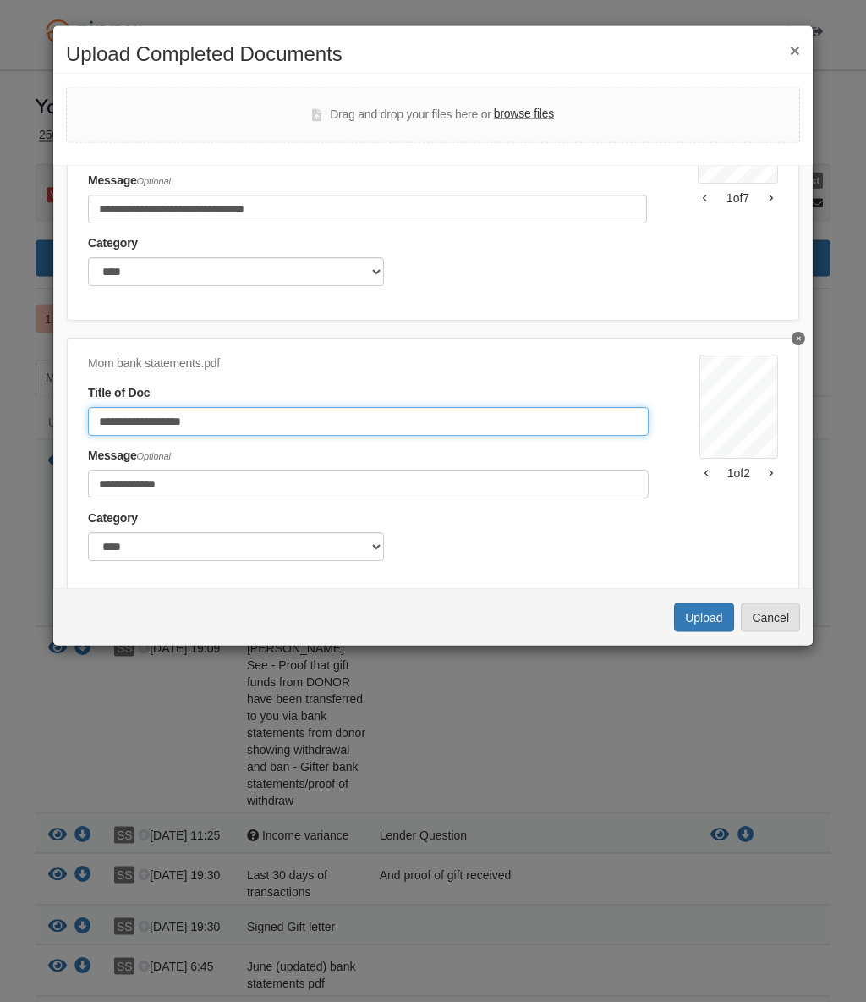
click at [528, 408] on input "**********" at bounding box center [368, 422] width 561 height 29
click at [516, 417] on input "**********" at bounding box center [368, 422] width 561 height 29
type input "**********"
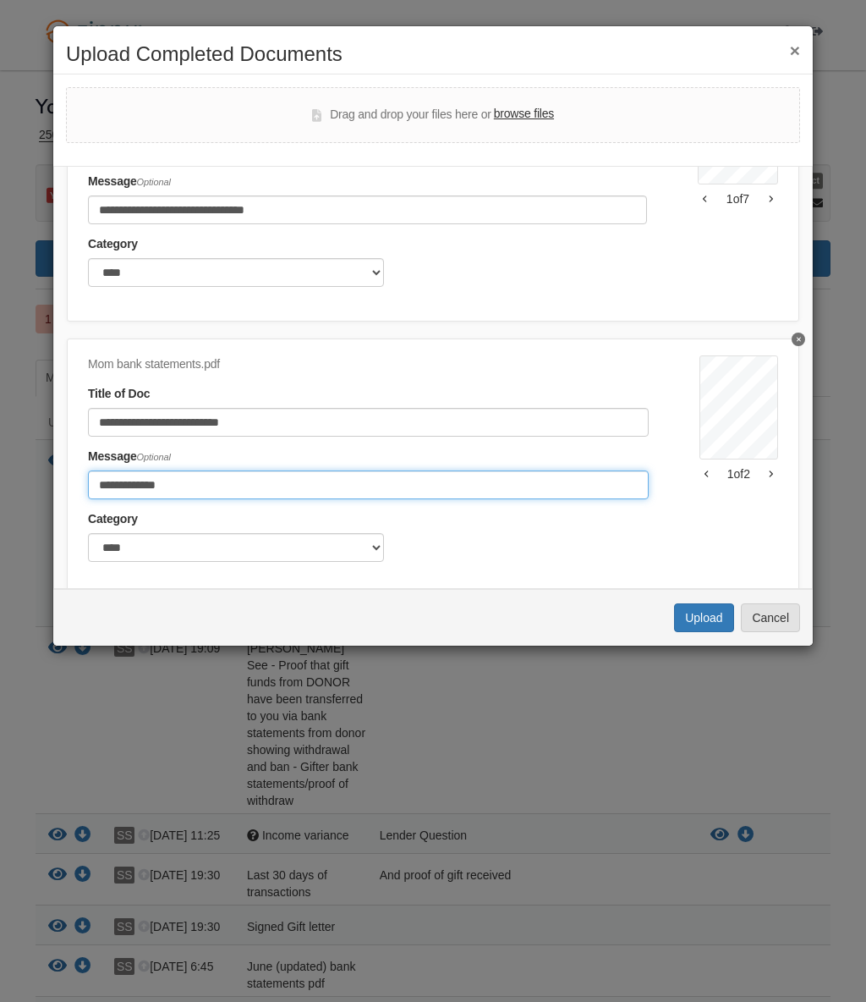
click at [398, 471] on input "**********" at bounding box center [368, 484] width 561 height 29
type input "**********"
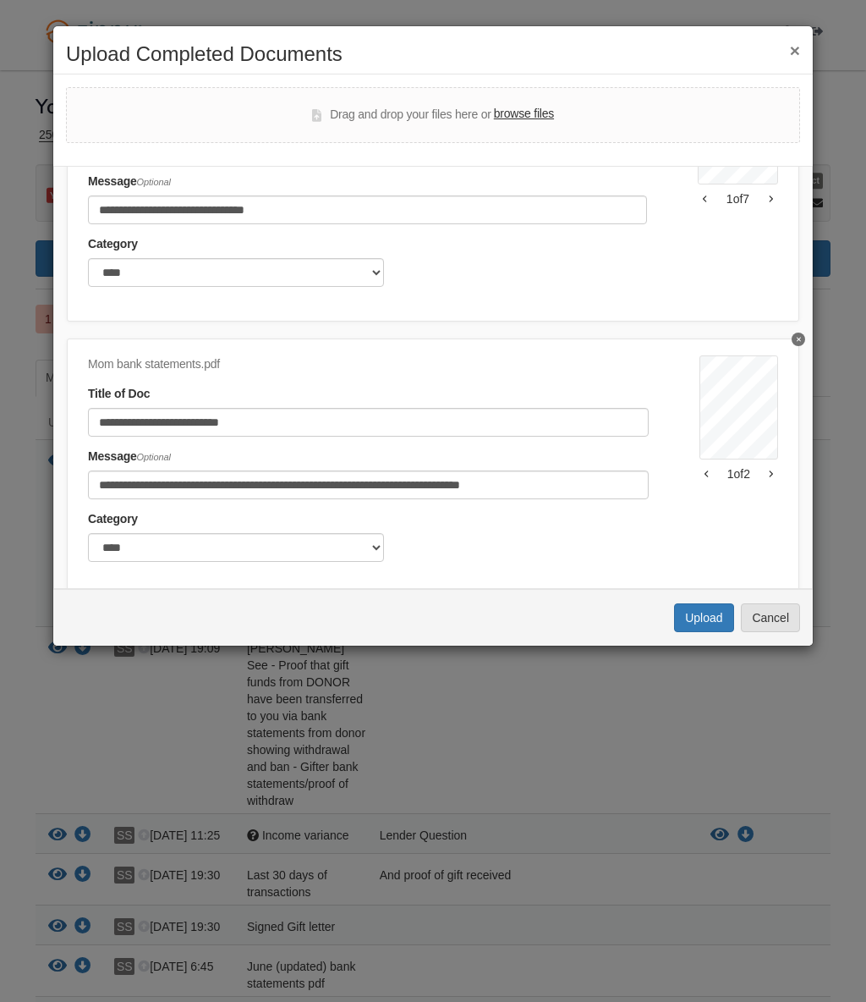
click at [719, 613] on button "Upload" at bounding box center [703, 617] width 59 height 29
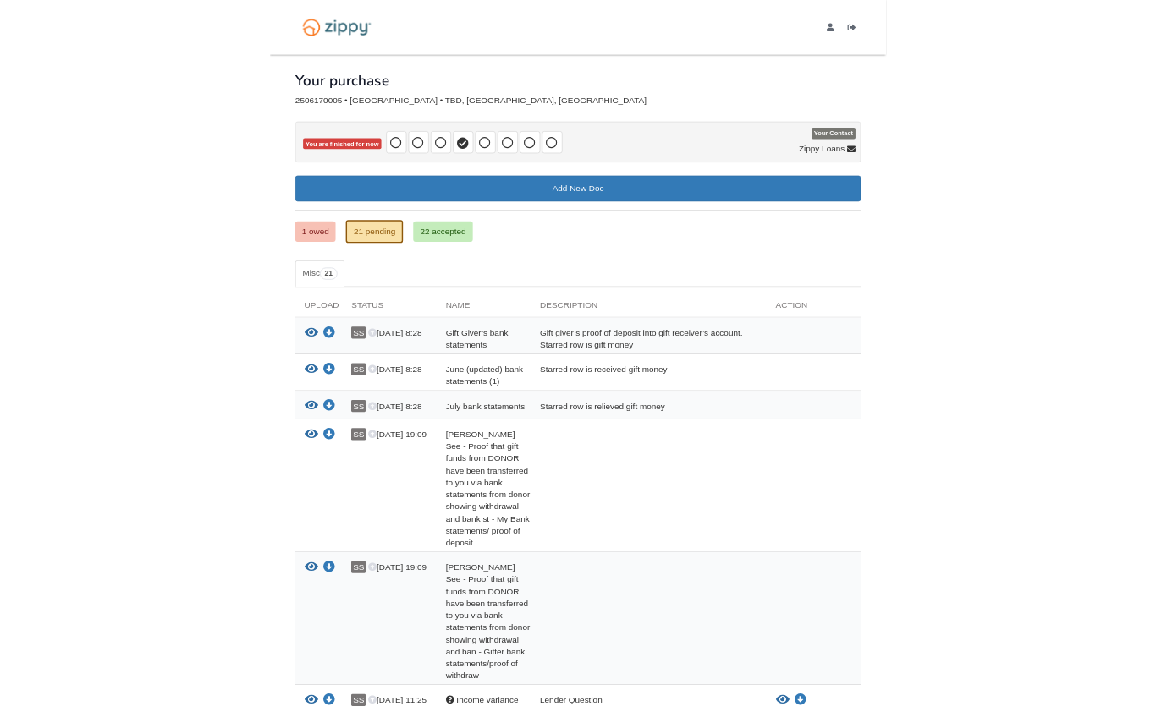
scroll to position [8, 0]
